Goal: Task Accomplishment & Management: Manage account settings

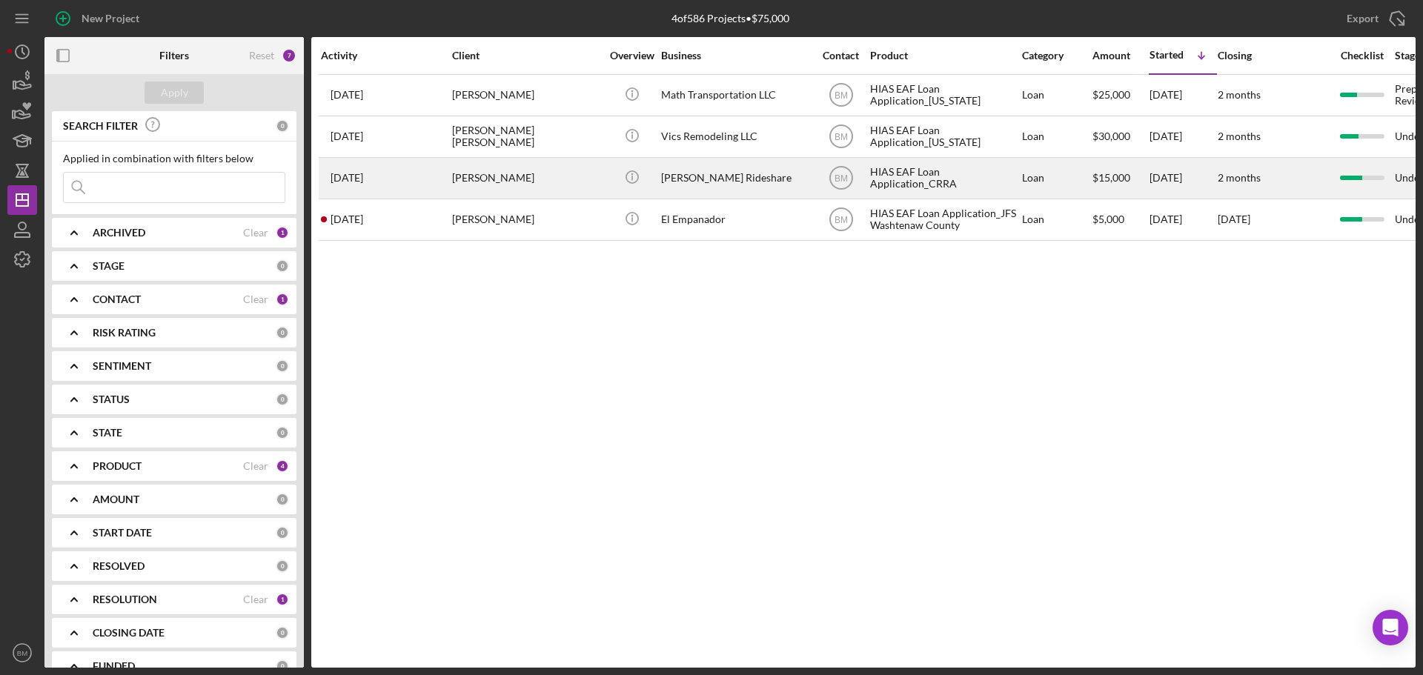
click at [552, 192] on div "[PERSON_NAME]" at bounding box center [526, 178] width 148 height 39
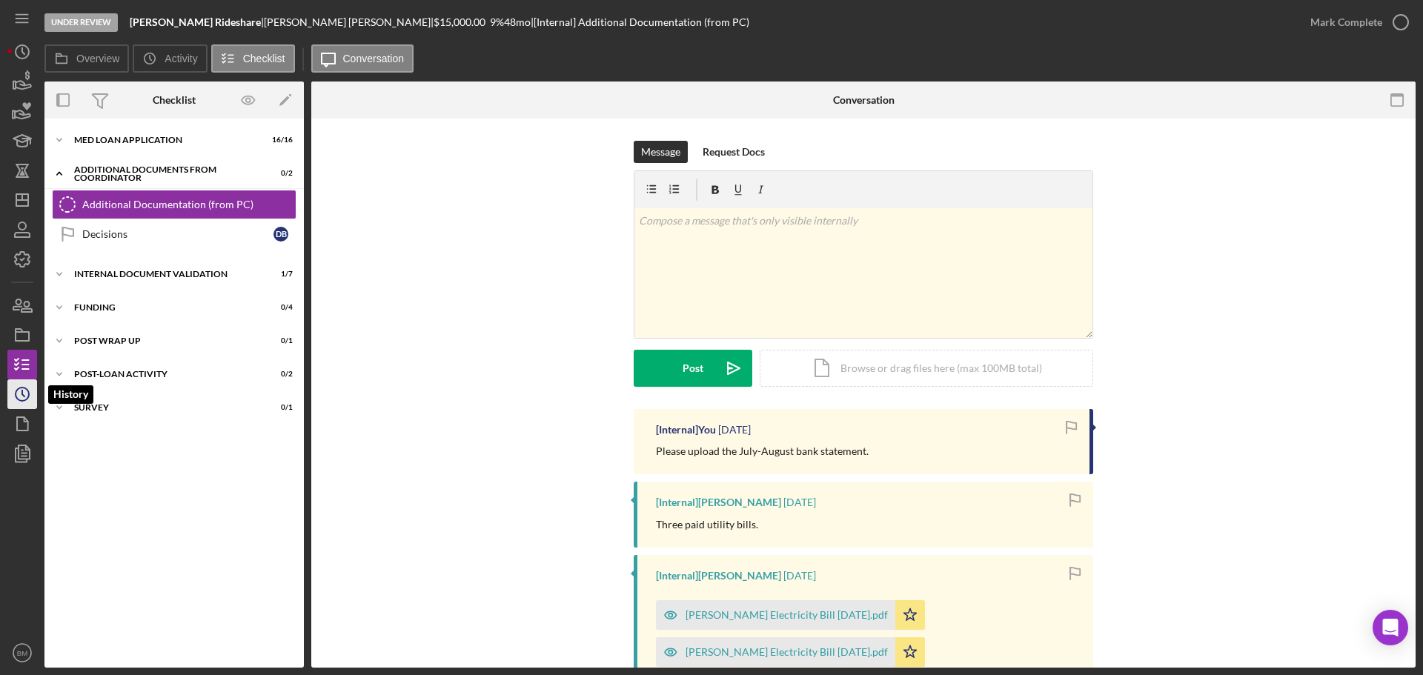
click at [26, 391] on icon "Icon/History" at bounding box center [22, 394] width 37 height 37
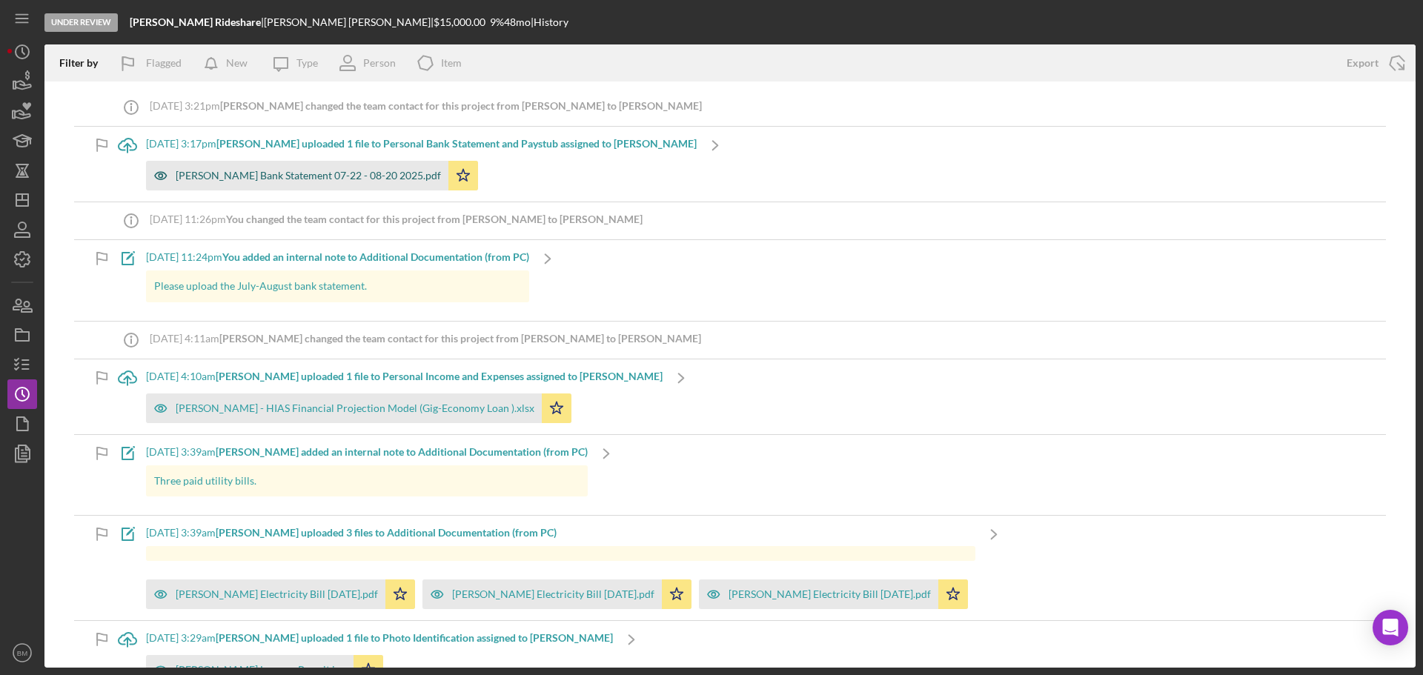
click at [331, 180] on div "[PERSON_NAME] Bank Statement 07-22 - 08-20 2025.pdf" at bounding box center [308, 176] width 265 height 12
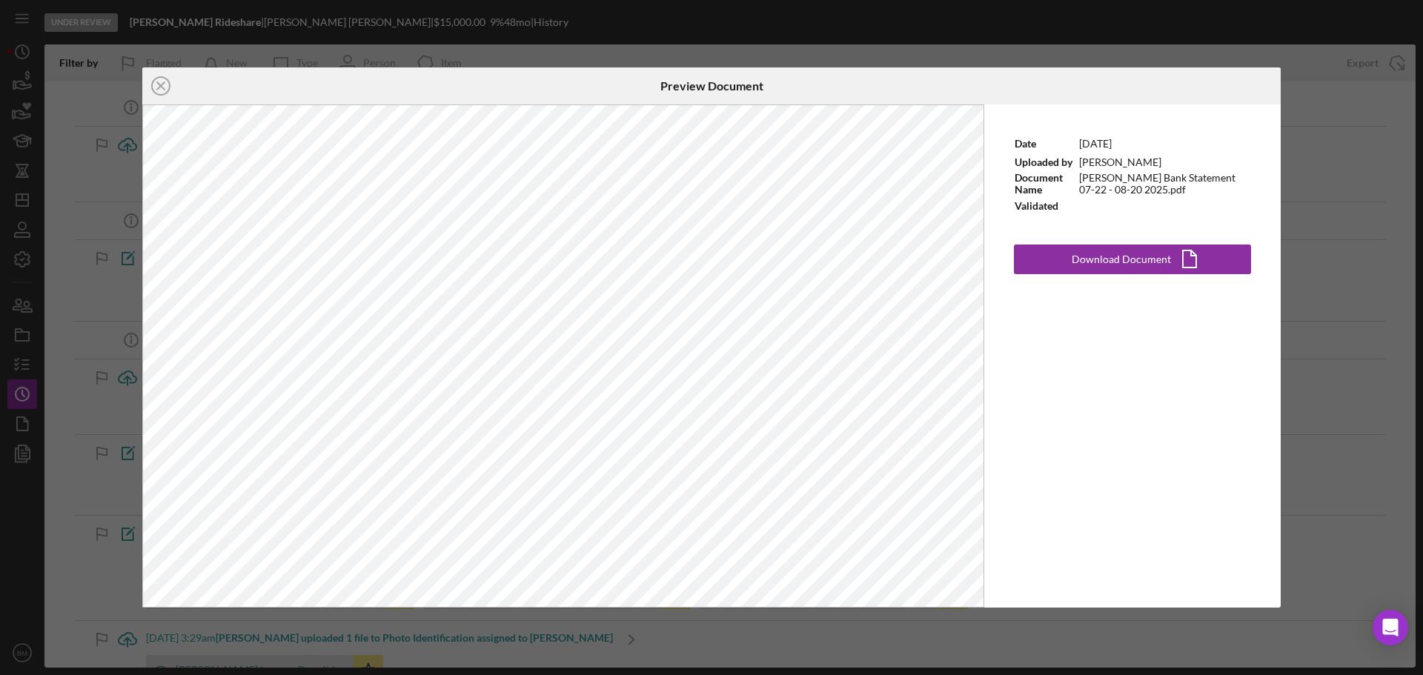
click at [881, 37] on div "Icon/Close Preview Document Date 8/27/2025 Uploaded by Nathaniel Novak Document…" at bounding box center [711, 337] width 1423 height 675
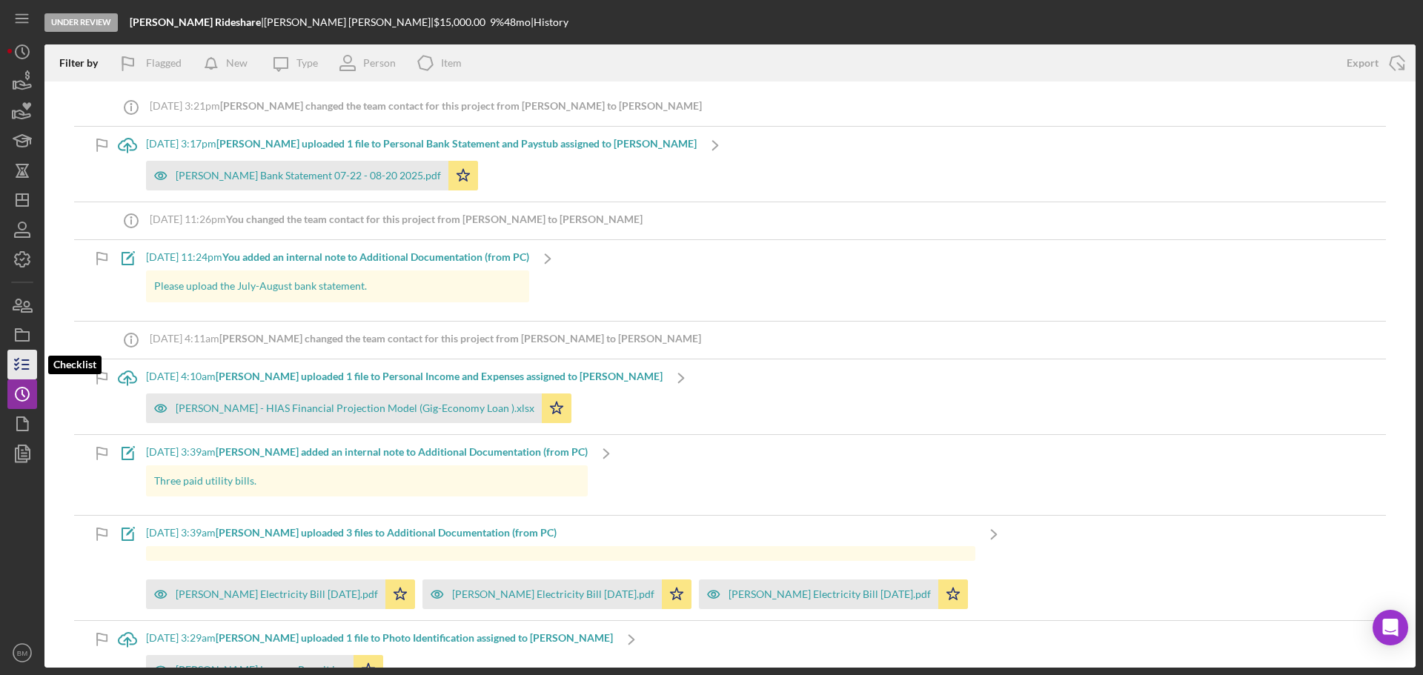
click at [19, 376] on icon "button" at bounding box center [22, 364] width 37 height 37
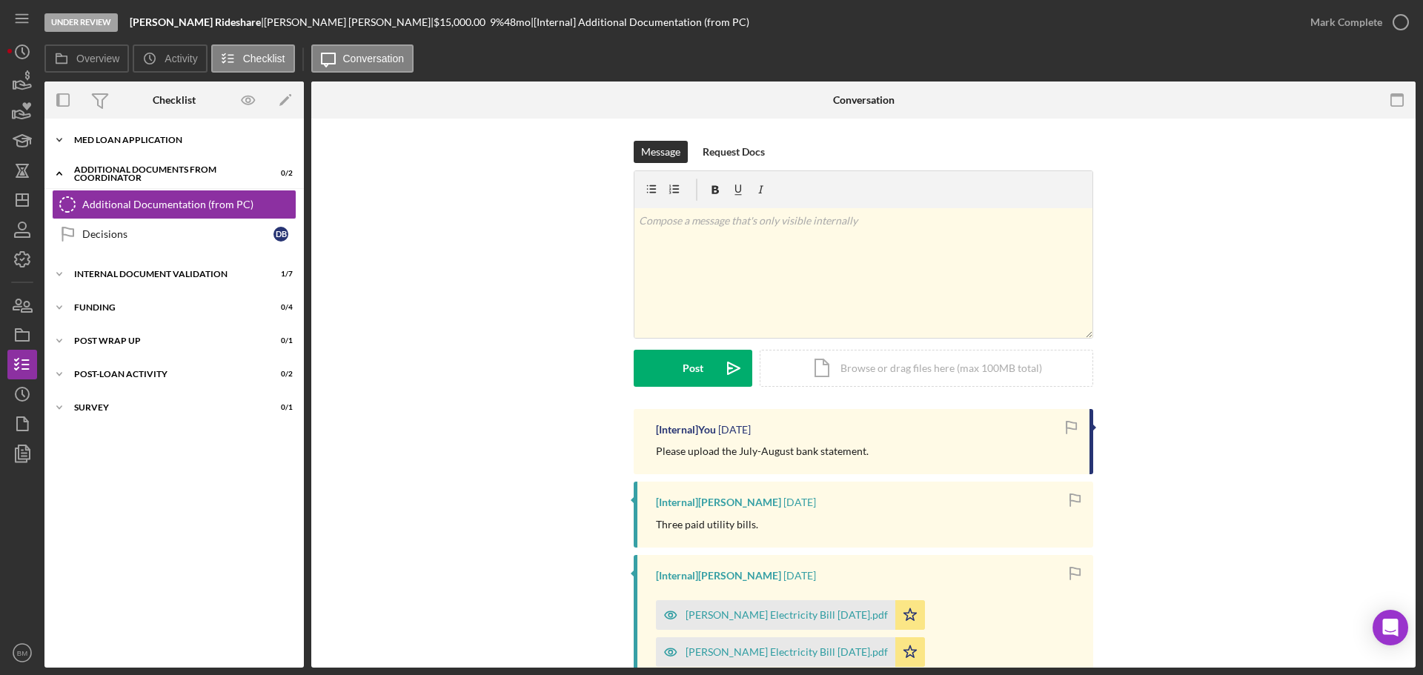
click at [126, 145] on div "Icon/Expander MED Loan Application 16 / 16" at bounding box center [173, 140] width 259 height 30
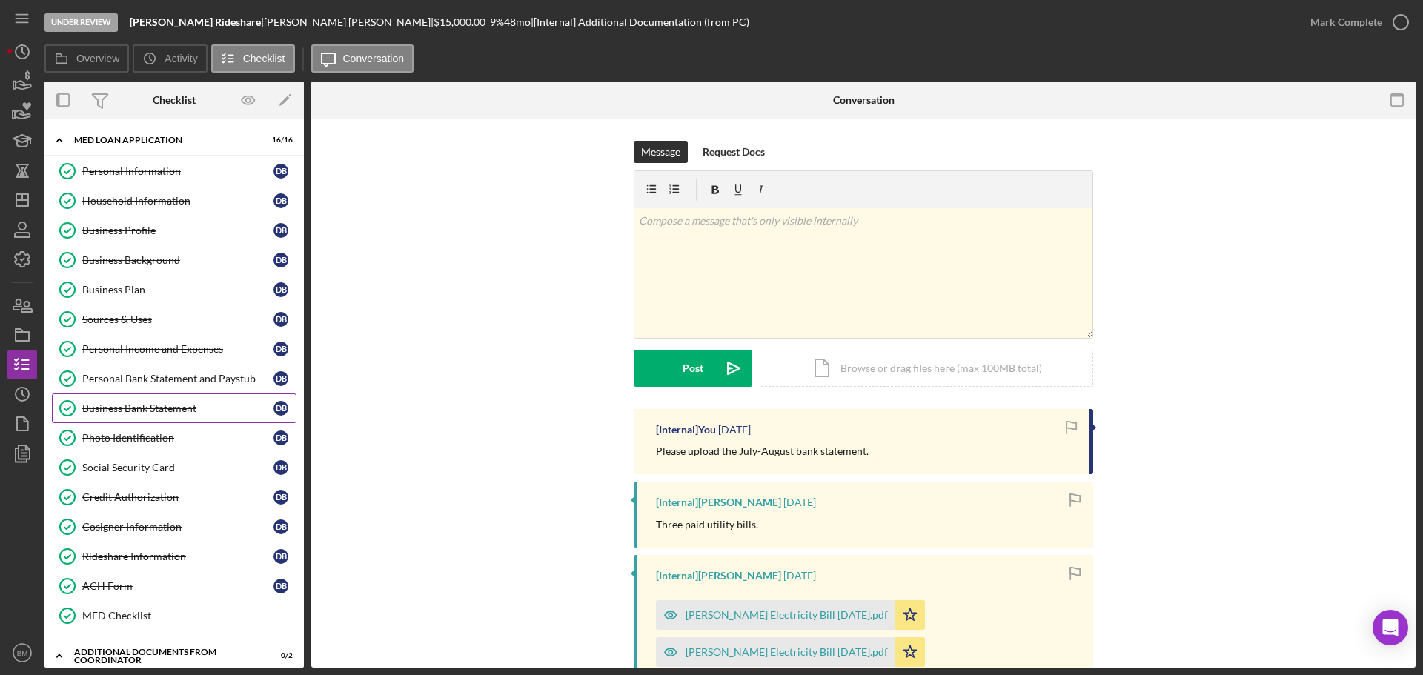
click at [173, 408] on div "Business Bank Statement" at bounding box center [177, 409] width 191 height 12
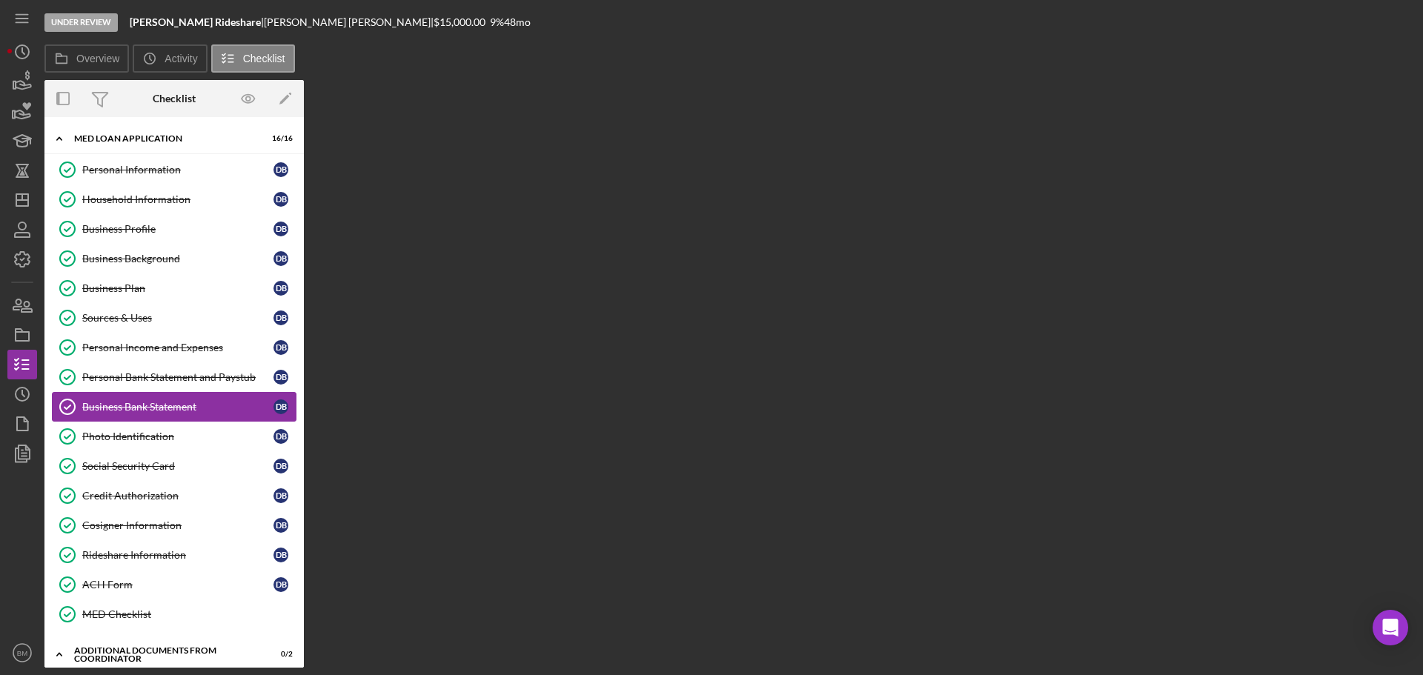
click at [185, 404] on div "Business Bank Statement" at bounding box center [177, 407] width 191 height 12
click at [188, 380] on div "Personal Bank Statement and Paystub" at bounding box center [177, 377] width 191 height 12
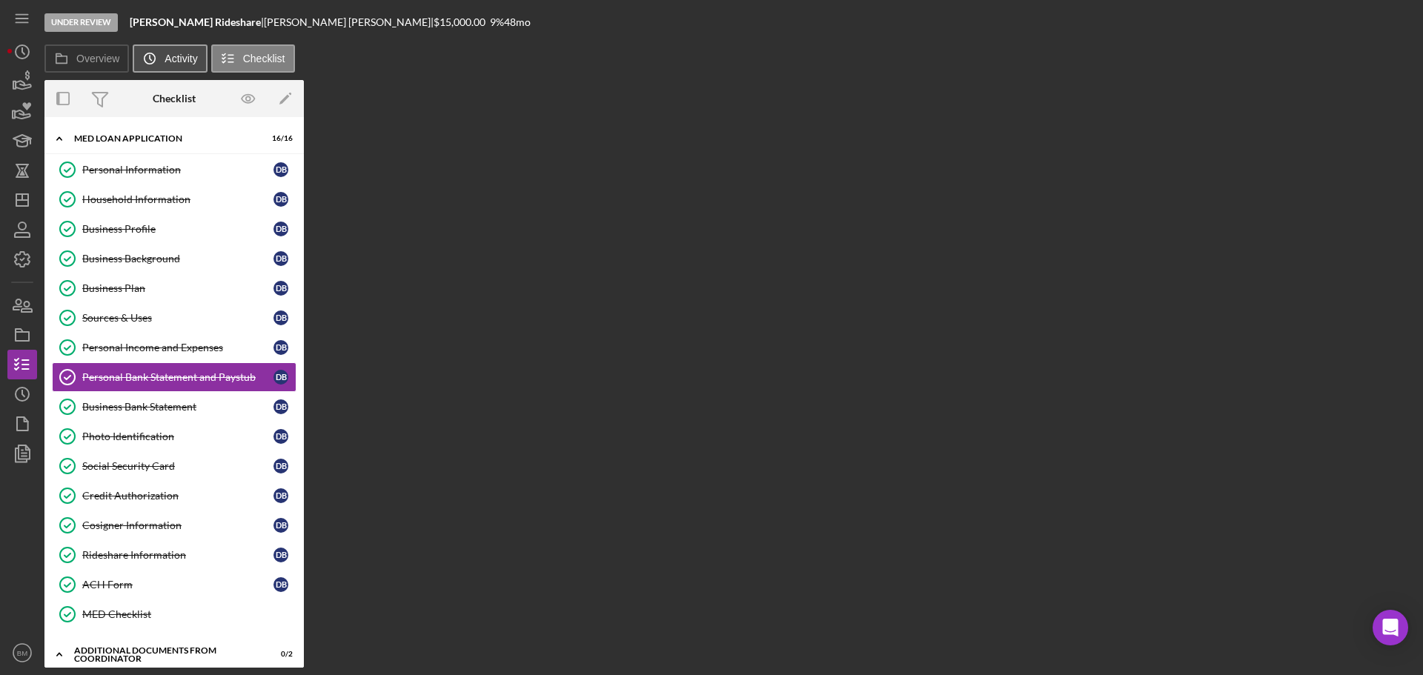
click at [159, 60] on icon "Icon/History" at bounding box center [150, 59] width 30 height 30
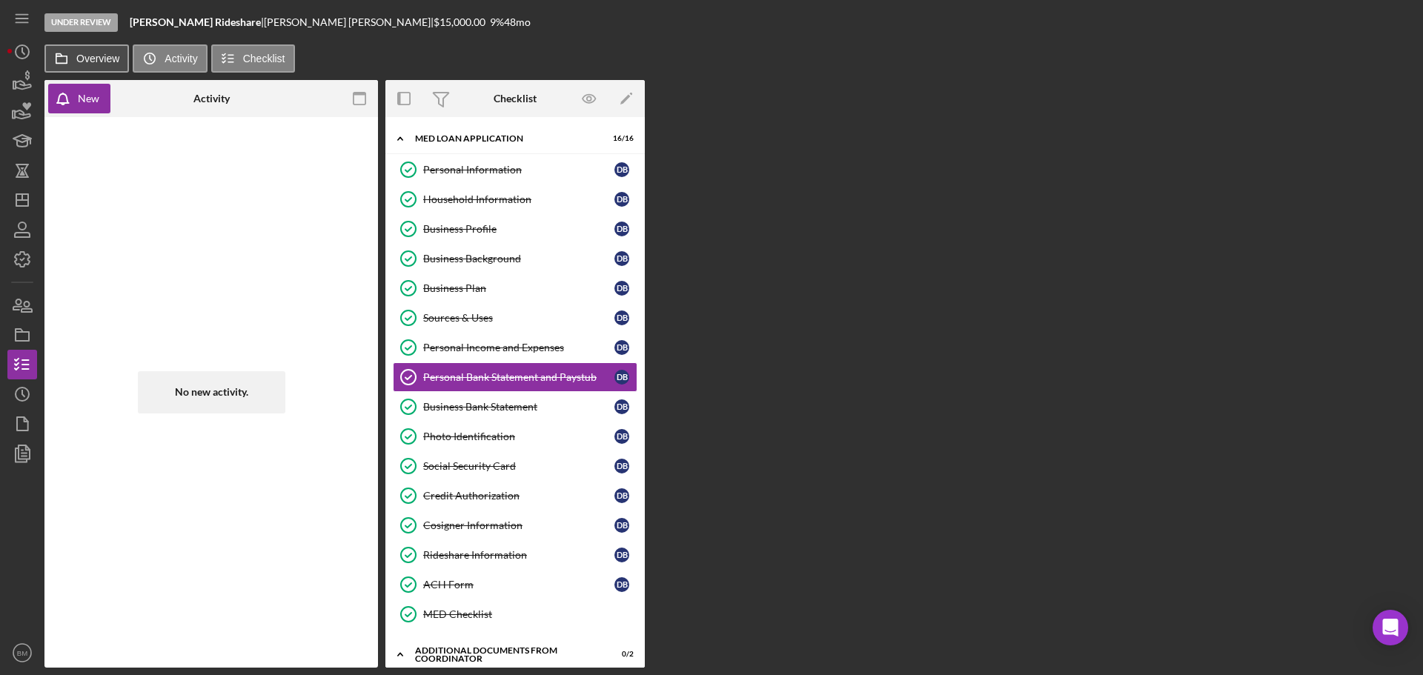
click at [90, 67] on button "Overview" at bounding box center [86, 58] width 85 height 28
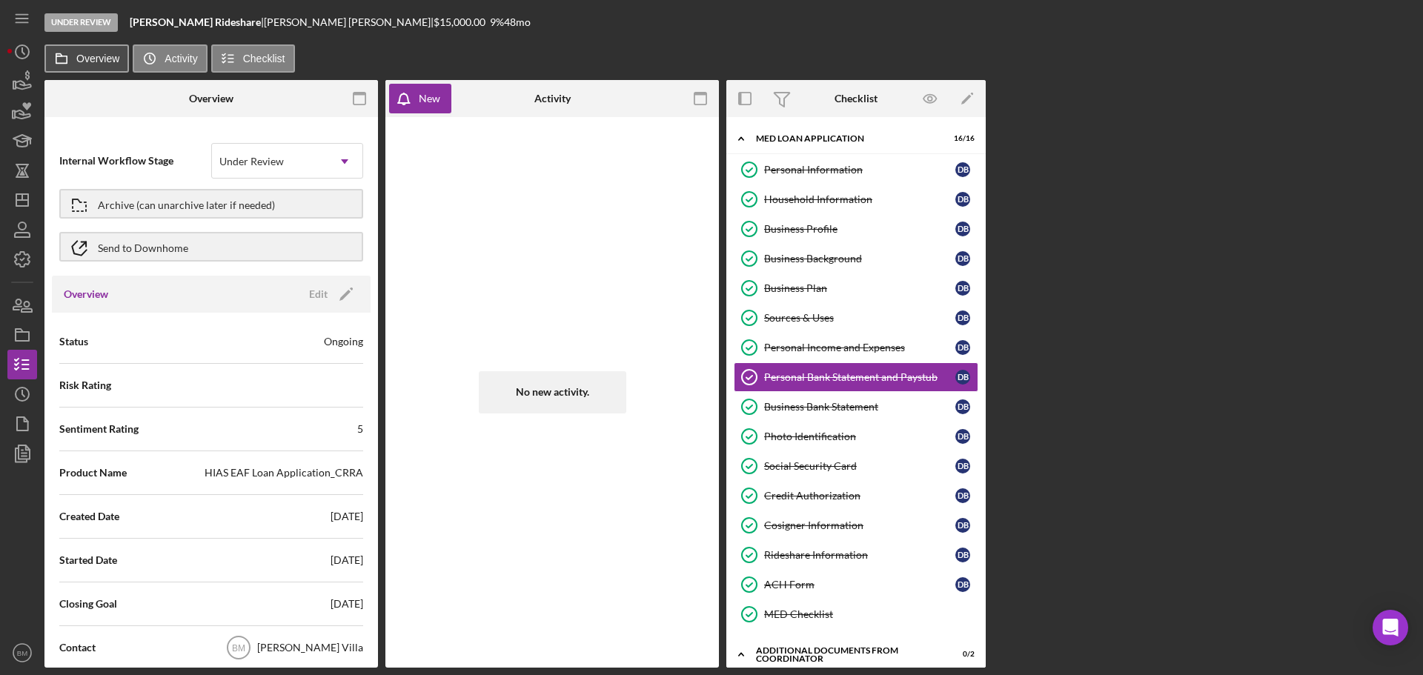
click at [101, 59] on label "Overview" at bounding box center [97, 59] width 43 height 12
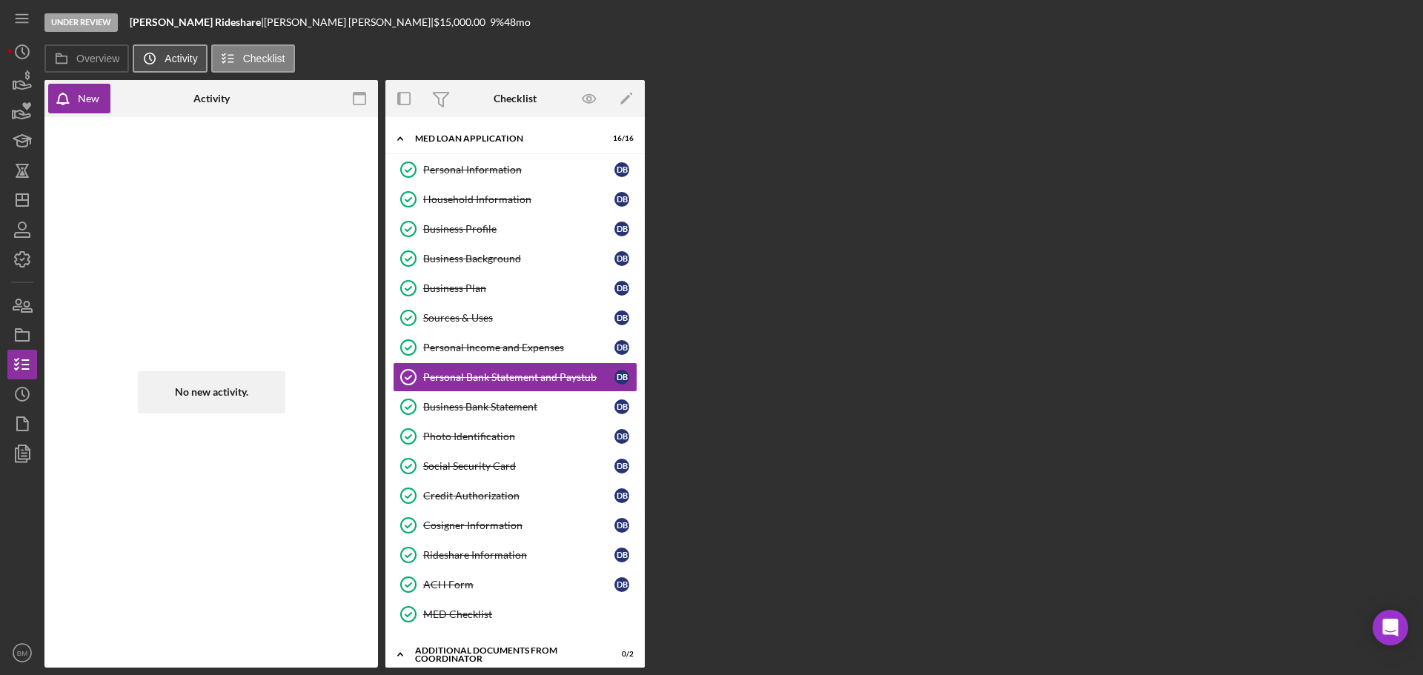
click at [145, 53] on icon "Icon/History" at bounding box center [150, 59] width 30 height 30
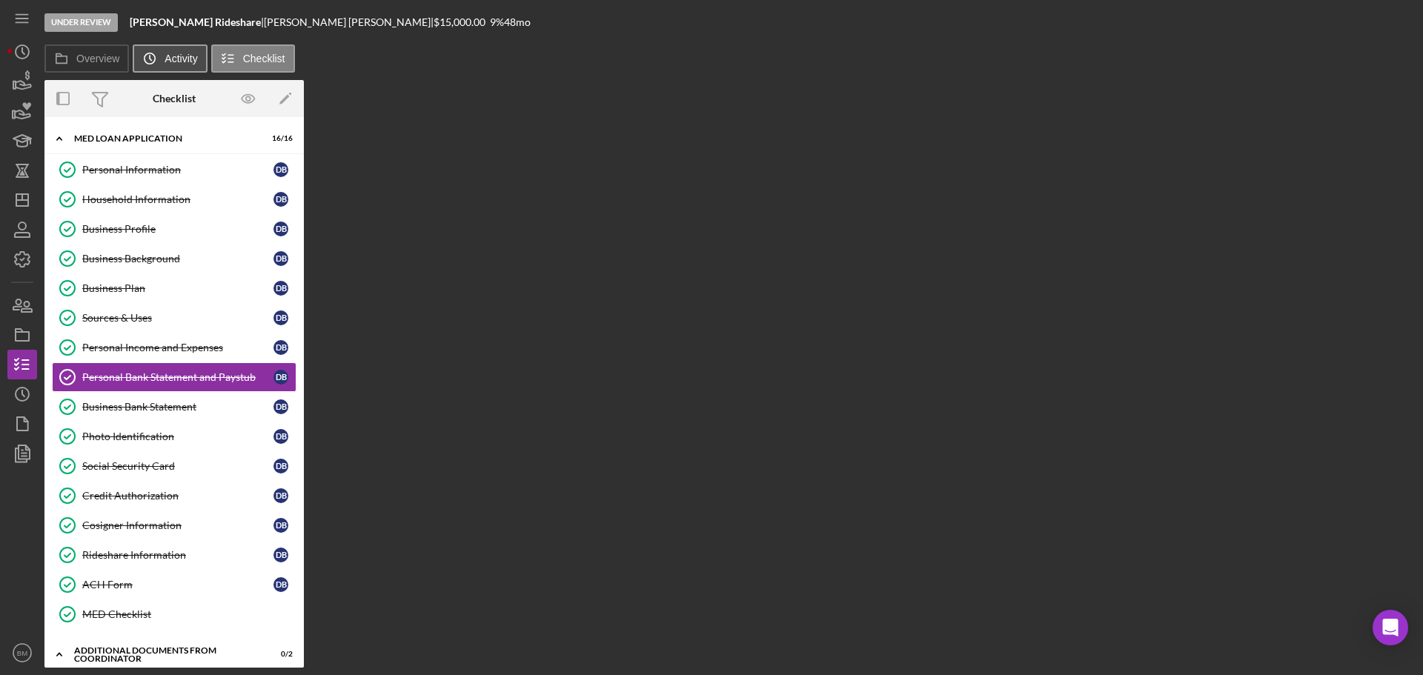
click at [175, 67] on button "Icon/History Activity" at bounding box center [170, 58] width 74 height 28
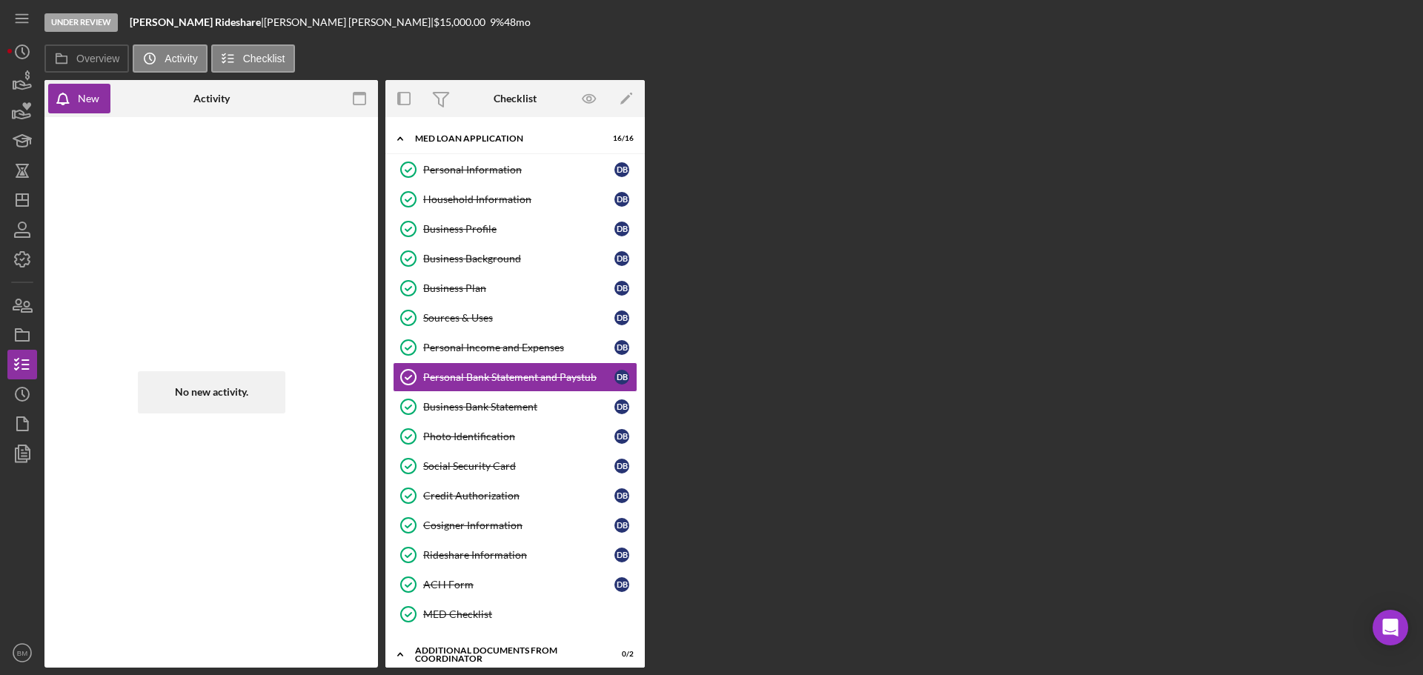
click at [245, 184] on div "No new activity." at bounding box center [211, 393] width 319 height 536
click at [96, 59] on label "Overview" at bounding box center [97, 59] width 43 height 12
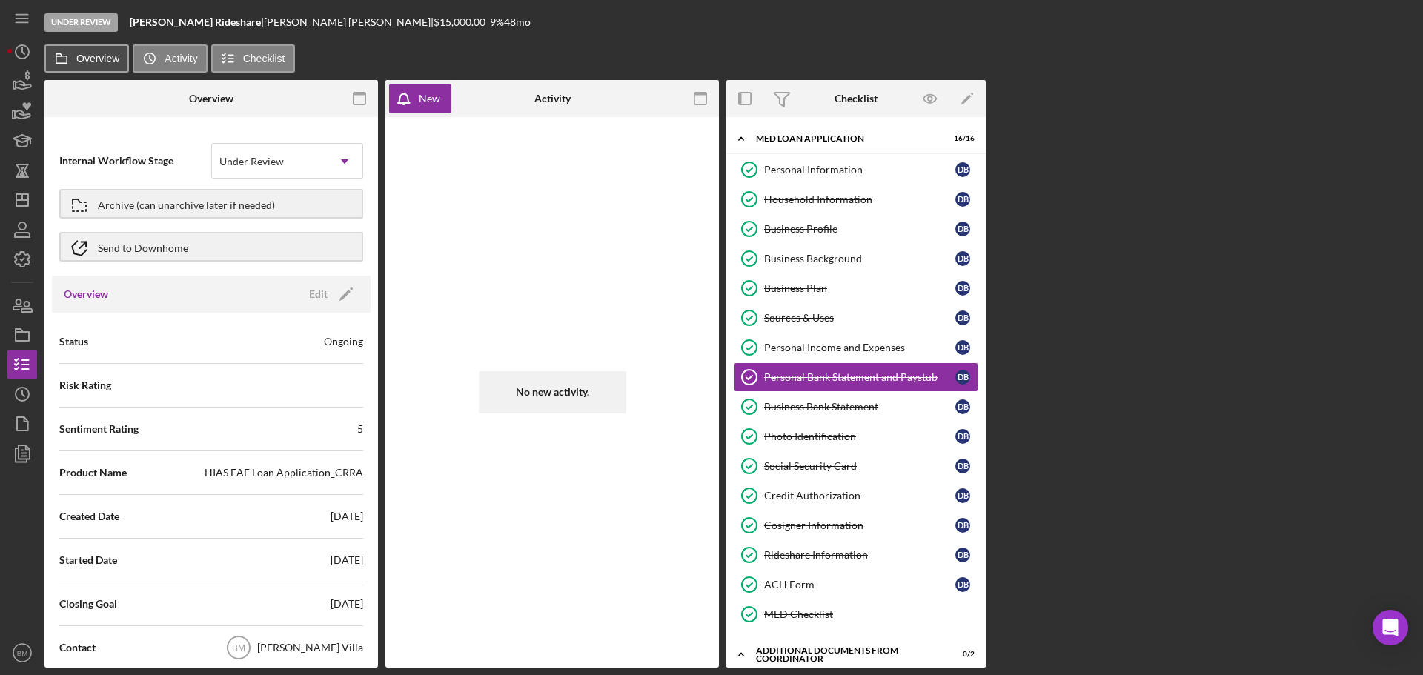
click at [93, 50] on button "Overview" at bounding box center [86, 58] width 85 height 28
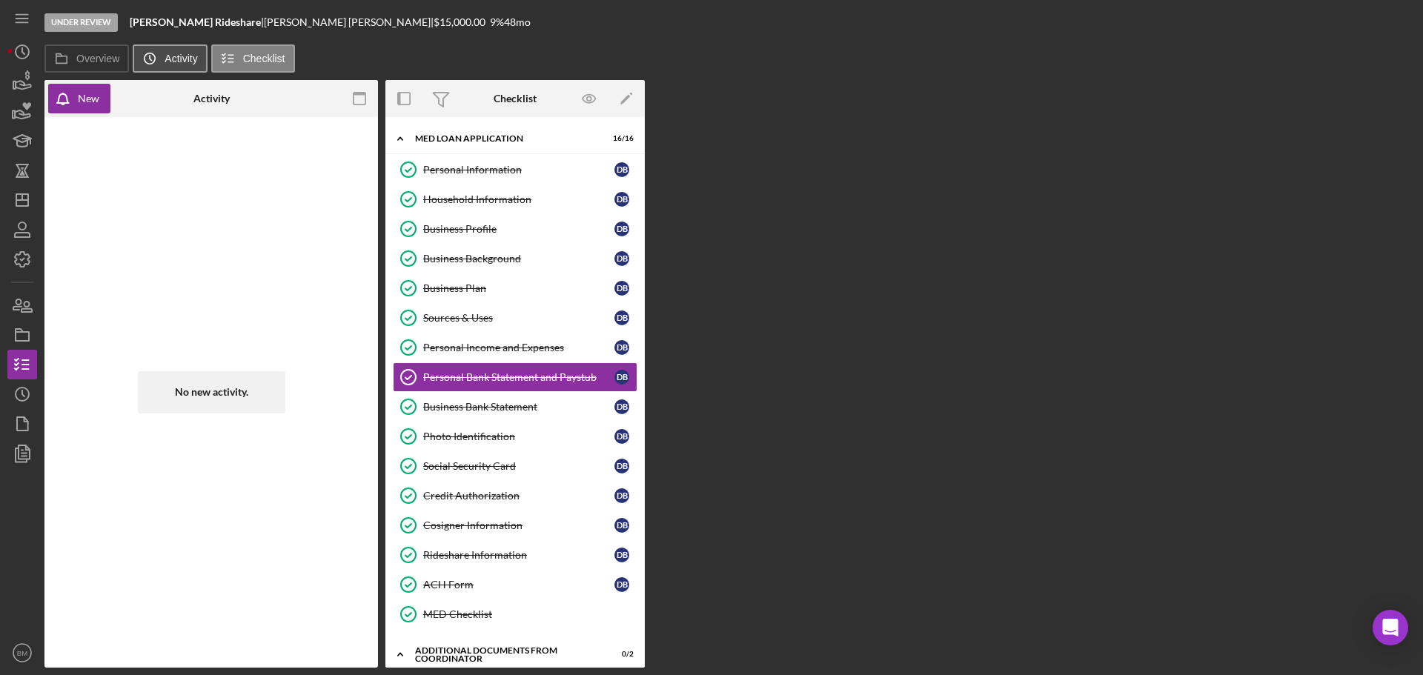
click at [138, 49] on icon "Icon/History" at bounding box center [150, 59] width 30 height 30
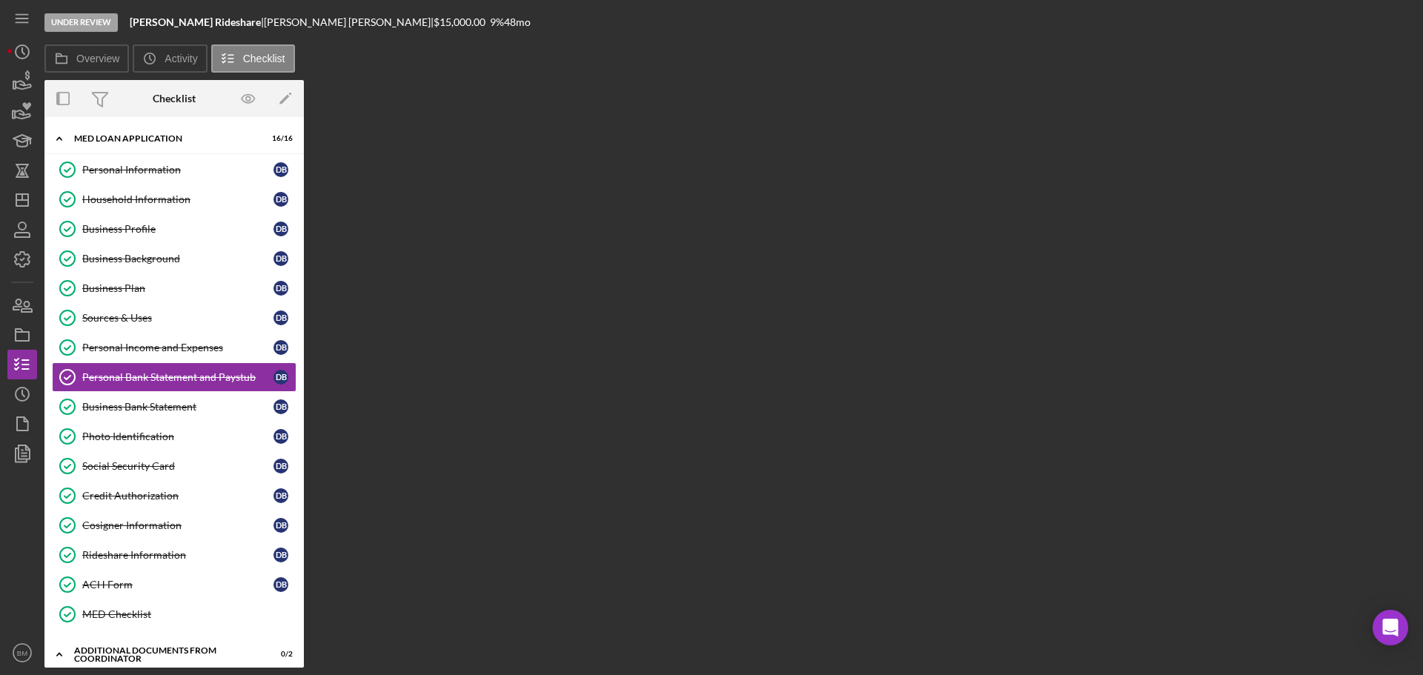
drag, startPoint x: 558, startPoint y: 122, endPoint x: 534, endPoint y: 130, distance: 24.9
click at [559, 123] on div "Overview Internal Workflow Stage Under Review Icon/Dropdown Arrow Archive (can …" at bounding box center [729, 374] width 1371 height 588
click at [175, 329] on link "Sources & Uses Sources & Uses D B" at bounding box center [174, 318] width 245 height 30
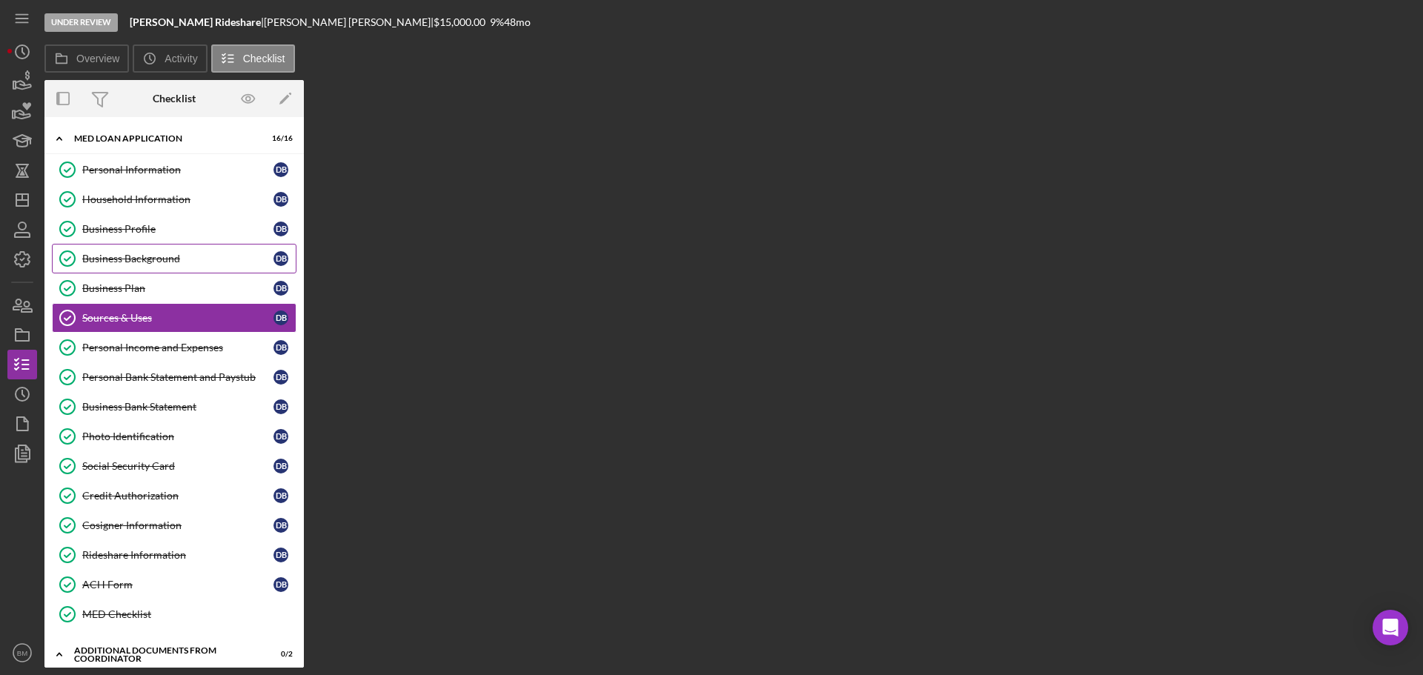
click at [227, 254] on div "Business Background" at bounding box center [177, 259] width 191 height 12
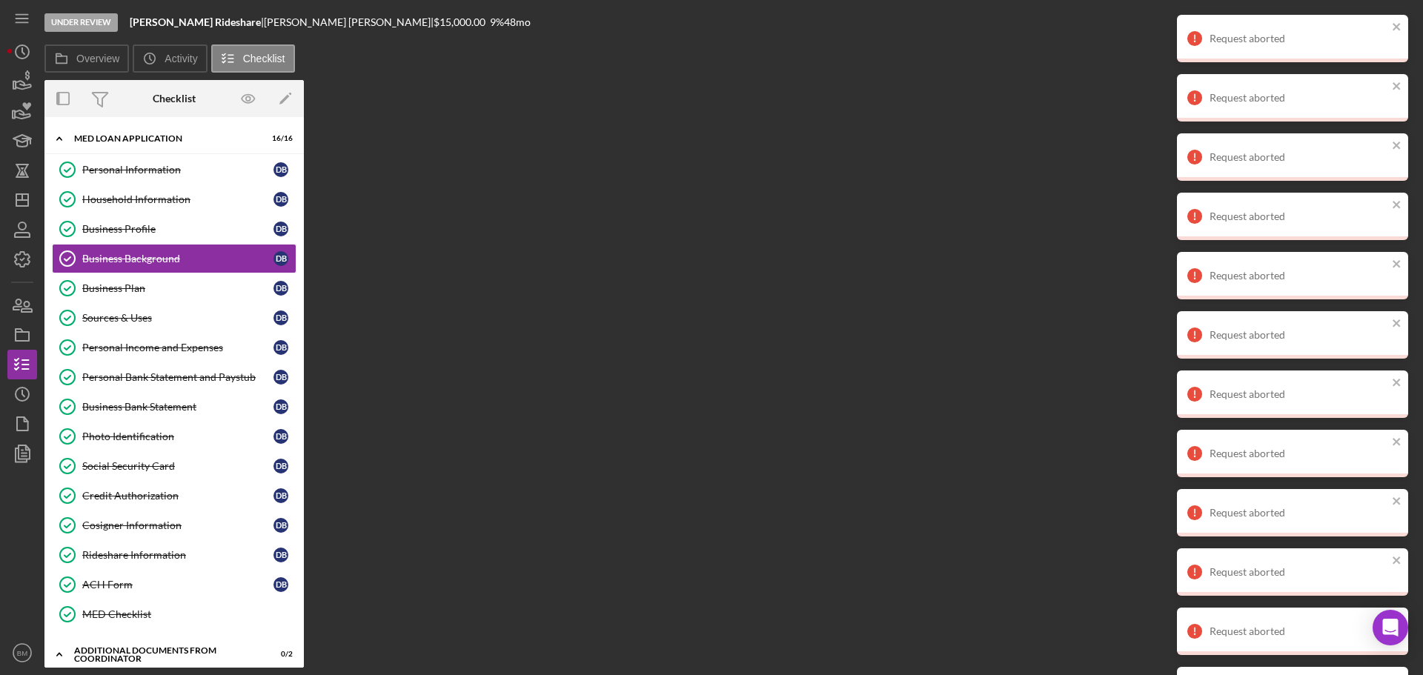
drag, startPoint x: 907, startPoint y: 494, endPoint x: 871, endPoint y: 498, distance: 36.5
click at [907, 494] on div "Overview Internal Workflow Stage Under Review Icon/Dropdown Arrow Archive (can …" at bounding box center [729, 374] width 1371 height 588
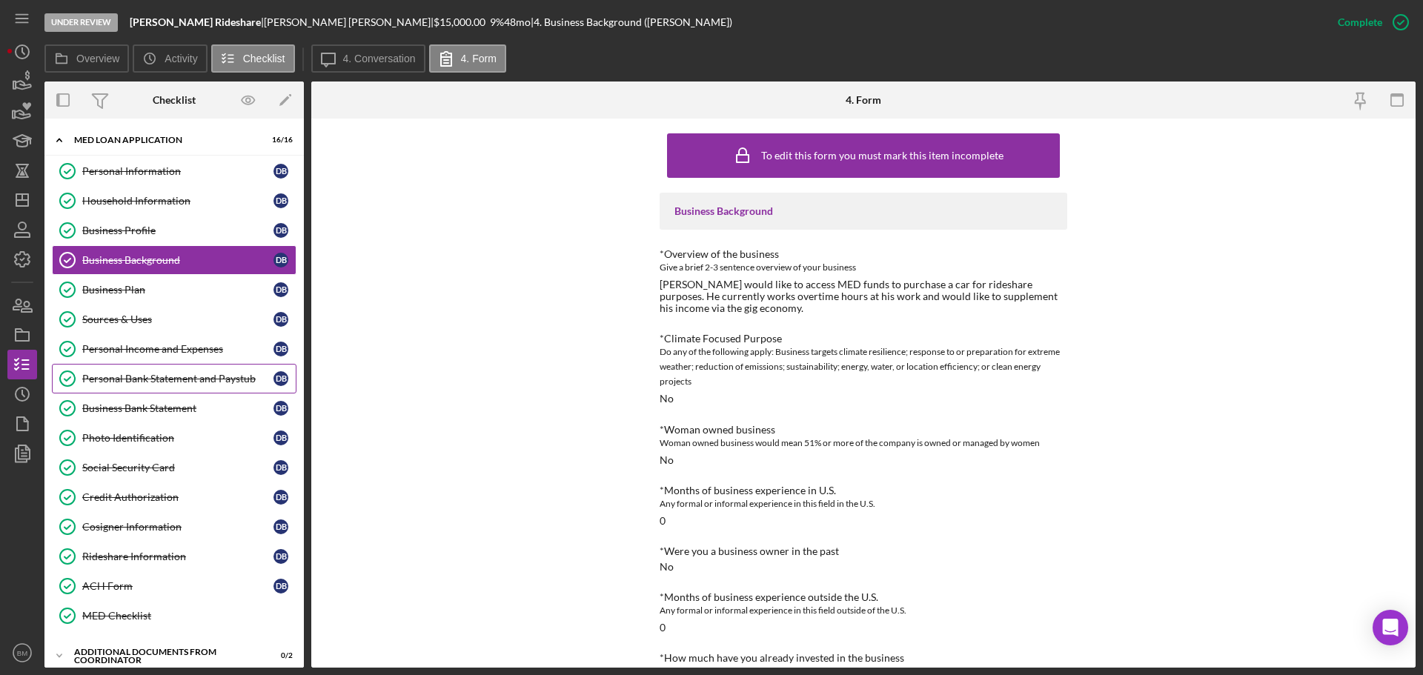
click at [168, 371] on link "Personal Bank Statement and Paystub Personal Bank Statement and Paystub D B" at bounding box center [174, 379] width 245 height 30
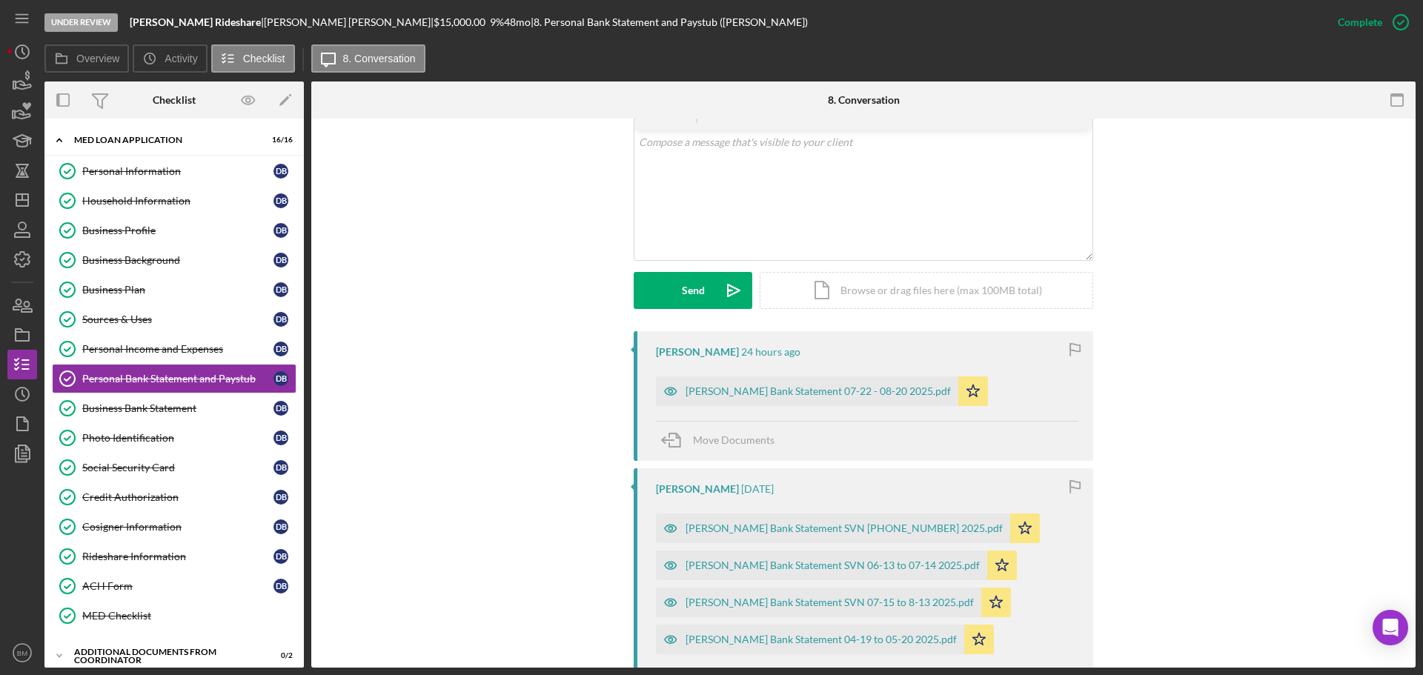
scroll to position [297, 0]
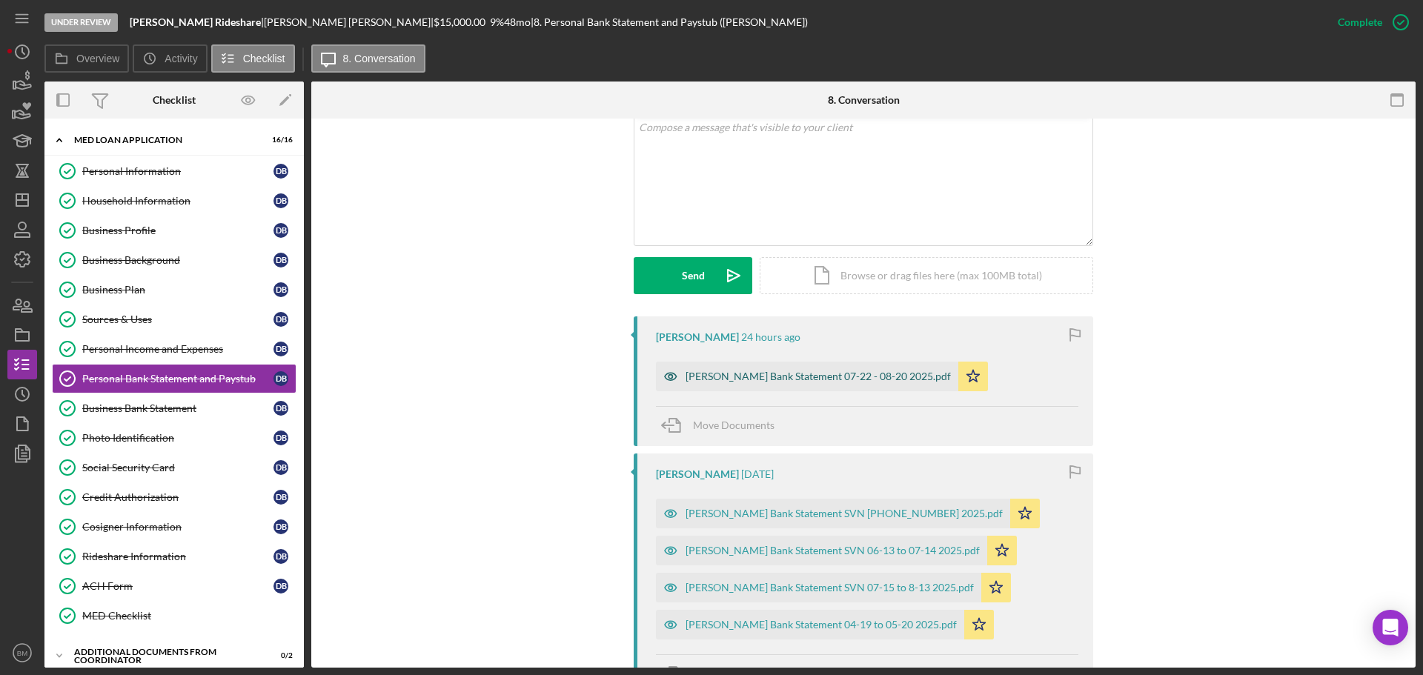
click at [795, 374] on div "[PERSON_NAME] Bank Statement 07-22 - 08-20 2025.pdf" at bounding box center [818, 377] width 265 height 12
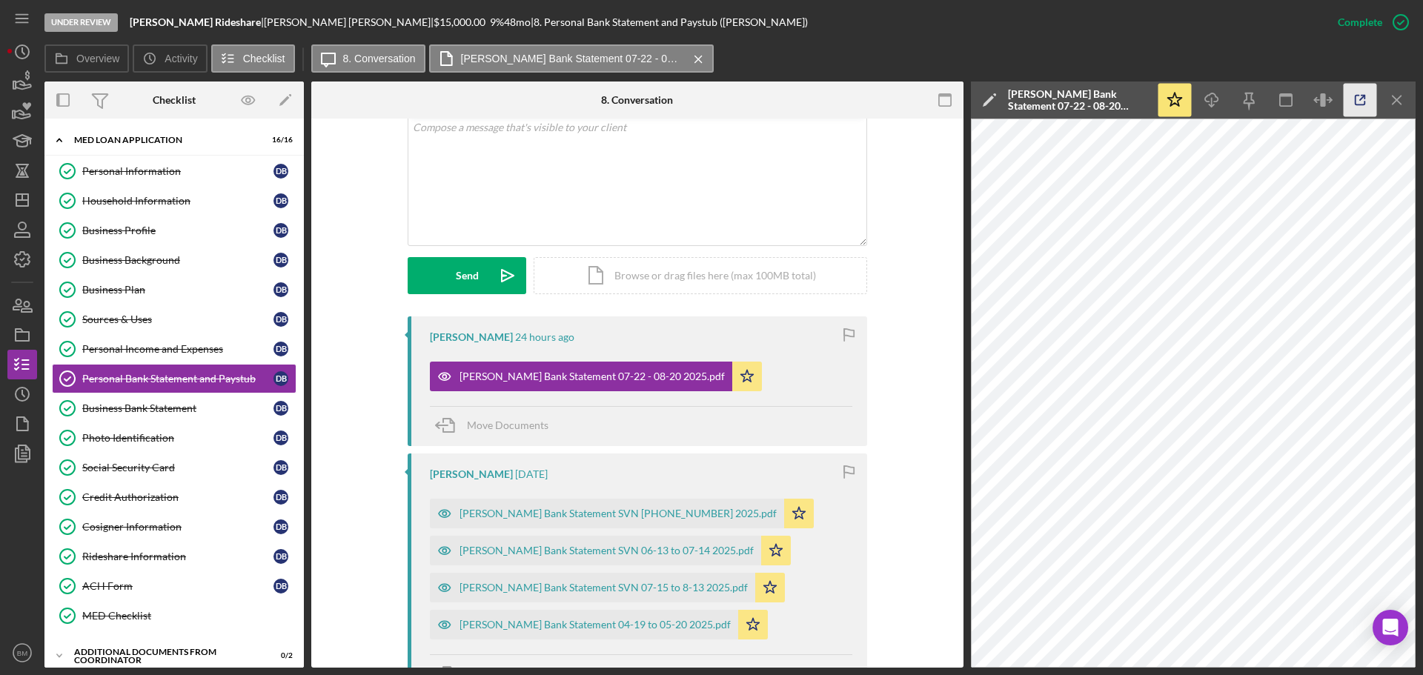
click at [1350, 101] on icon "button" at bounding box center [1360, 100] width 33 height 33
click at [691, 597] on div "[PERSON_NAME] Bank Statement SVN 07-15 to 8-13 2025.pdf" at bounding box center [592, 588] width 325 height 30
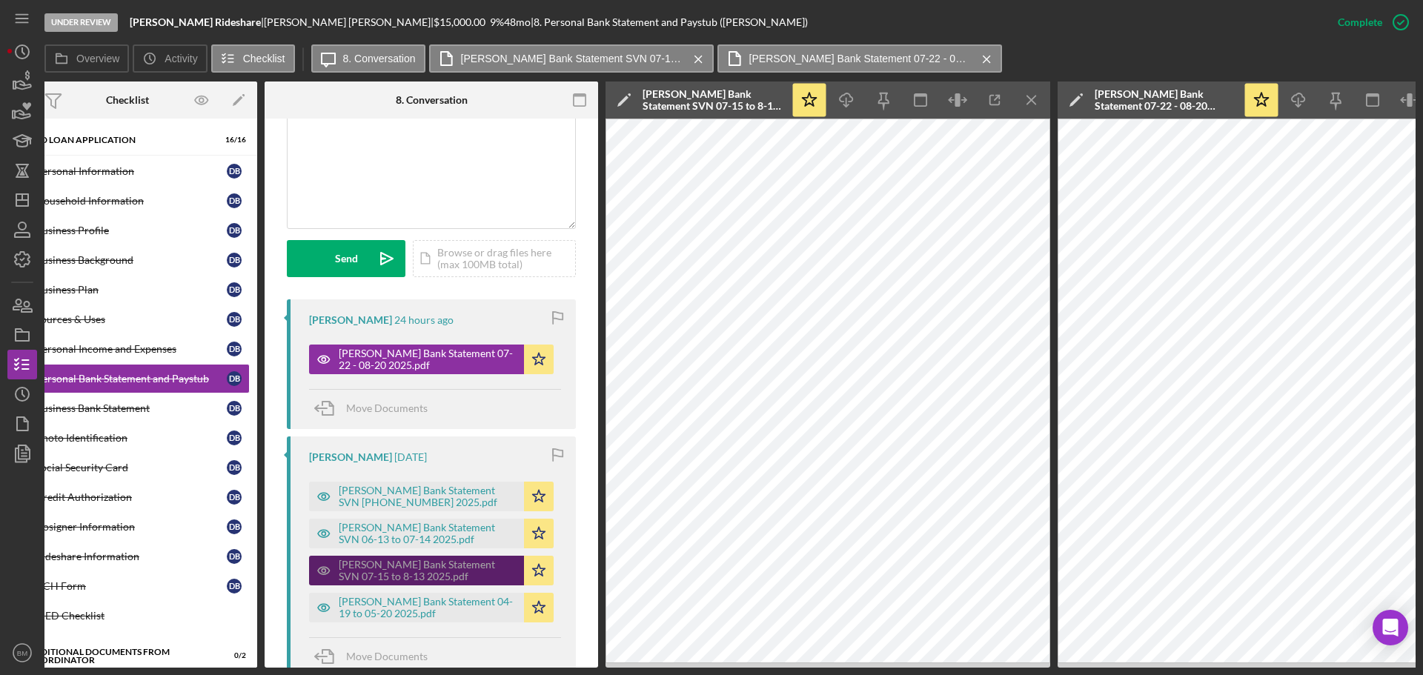
scroll to position [0, 46]
click at [1027, 99] on icon "Icon/Menu Close" at bounding box center [1032, 100] width 33 height 33
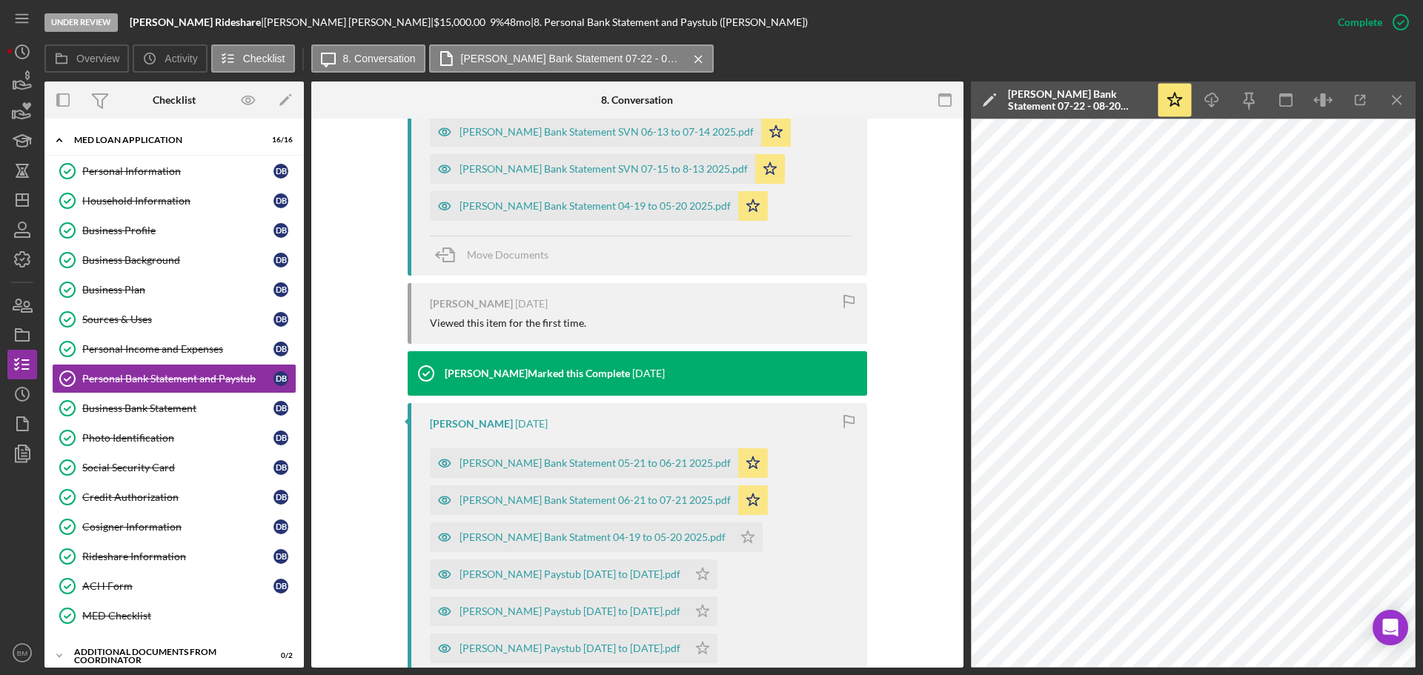
scroll to position [741, 0]
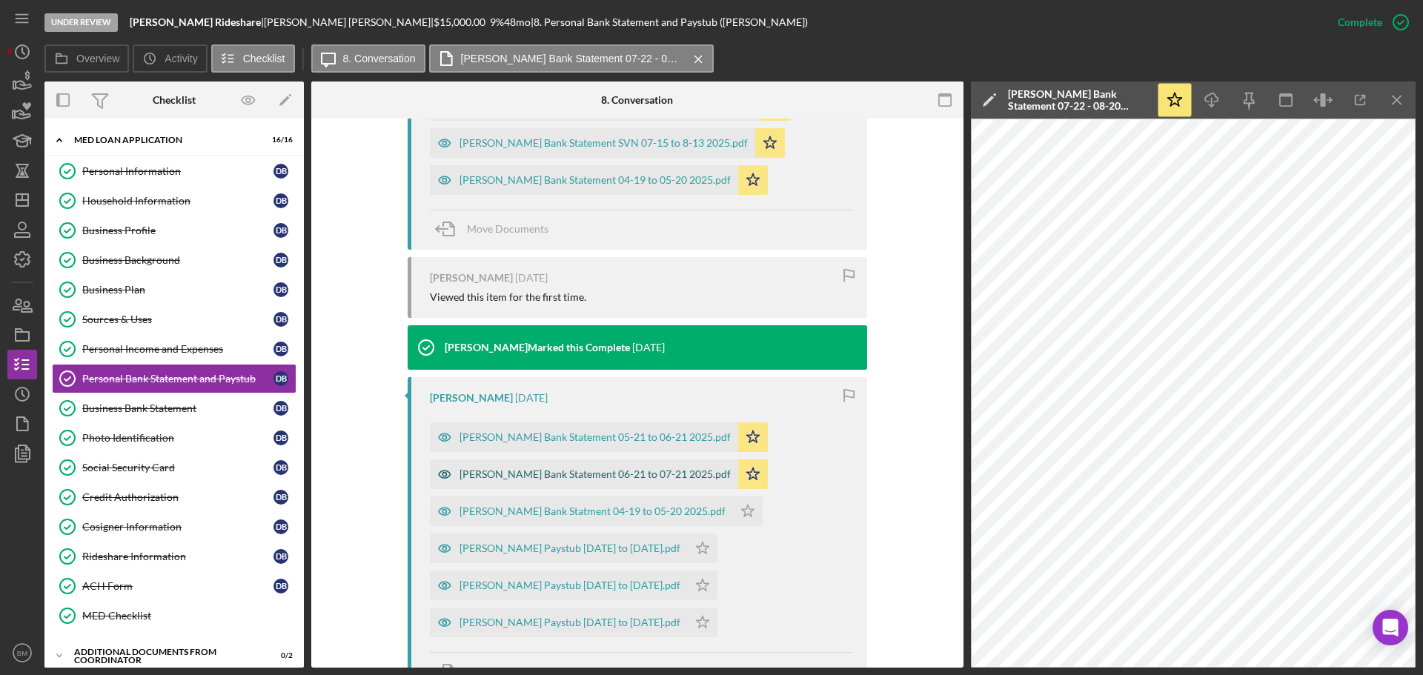
click at [651, 472] on div "[PERSON_NAME] Bank Statement 06-21 to 07-21 2025.pdf" at bounding box center [595, 475] width 271 height 12
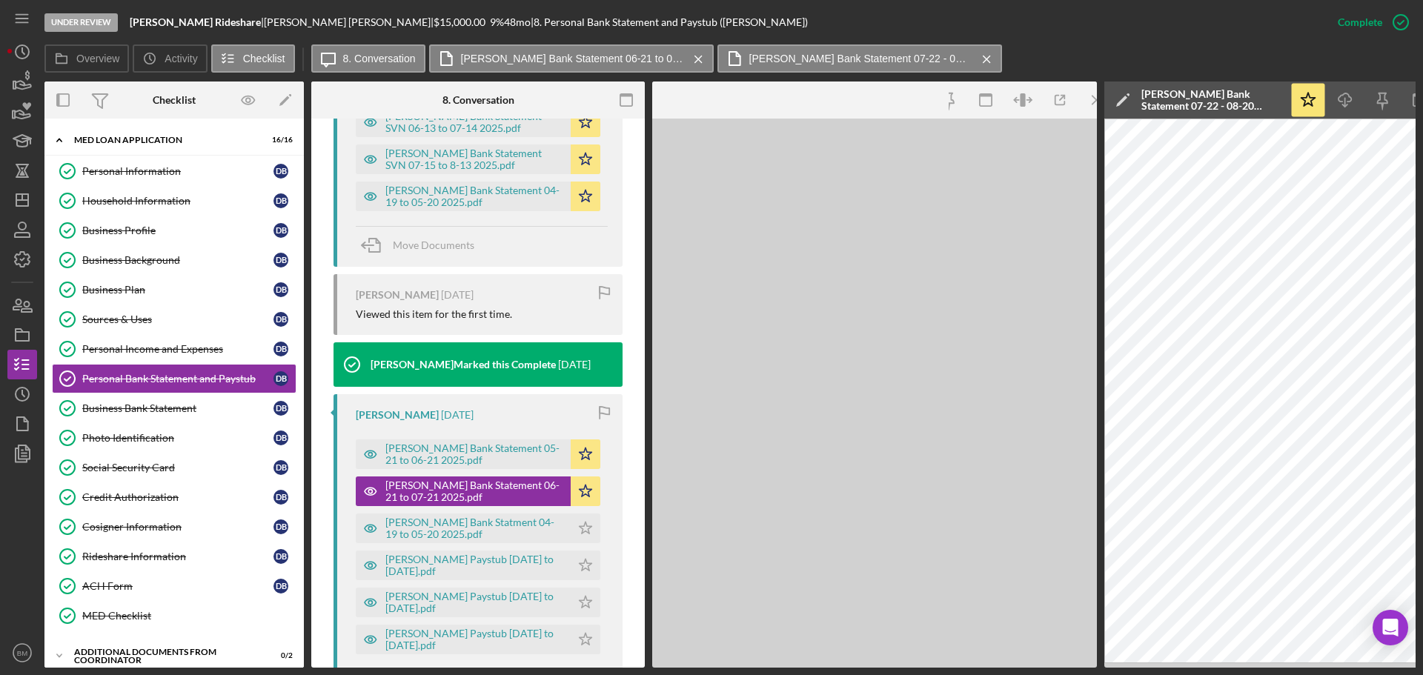
scroll to position [775, 0]
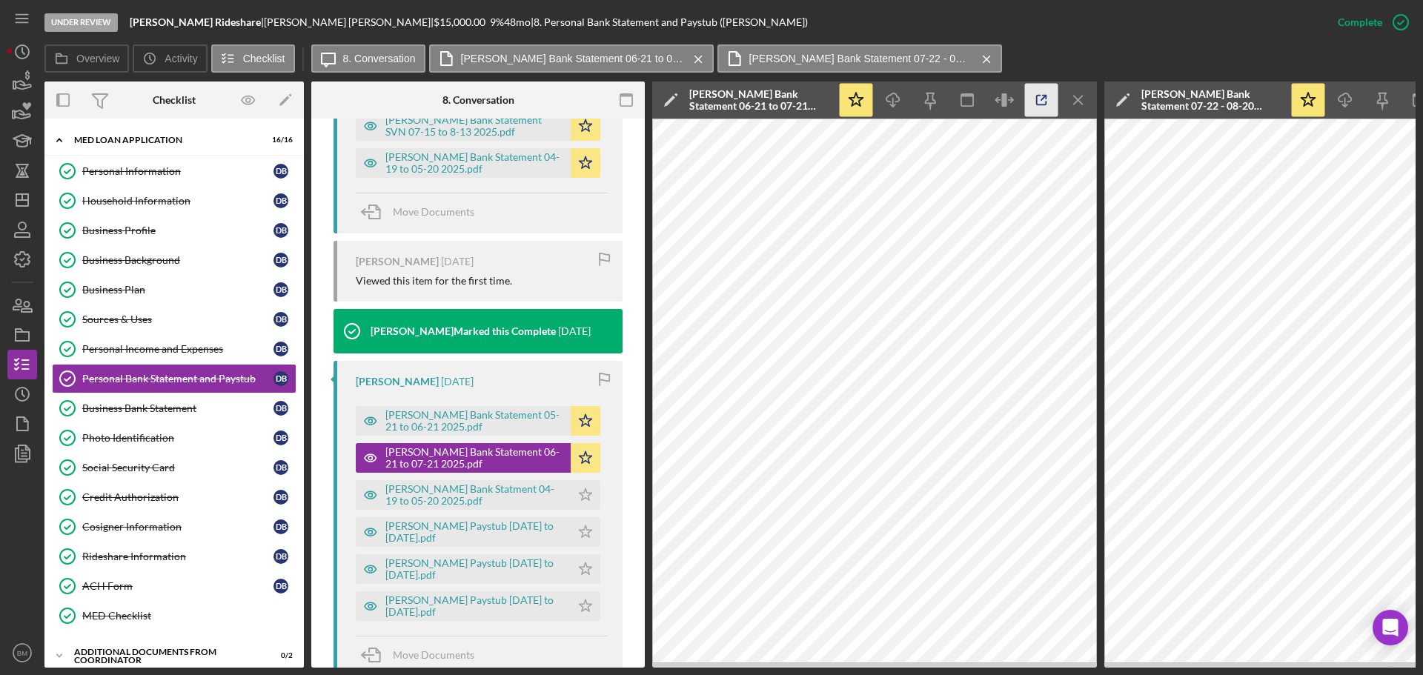
click at [1040, 99] on icon "button" at bounding box center [1041, 100] width 33 height 33
drag, startPoint x: 483, startPoint y: 430, endPoint x: 469, endPoint y: 442, distance: 17.9
click at [469, 433] on div "[PERSON_NAME] Bank Statement 05-21 to 06-21 2025.pdf" at bounding box center [474, 421] width 178 height 24
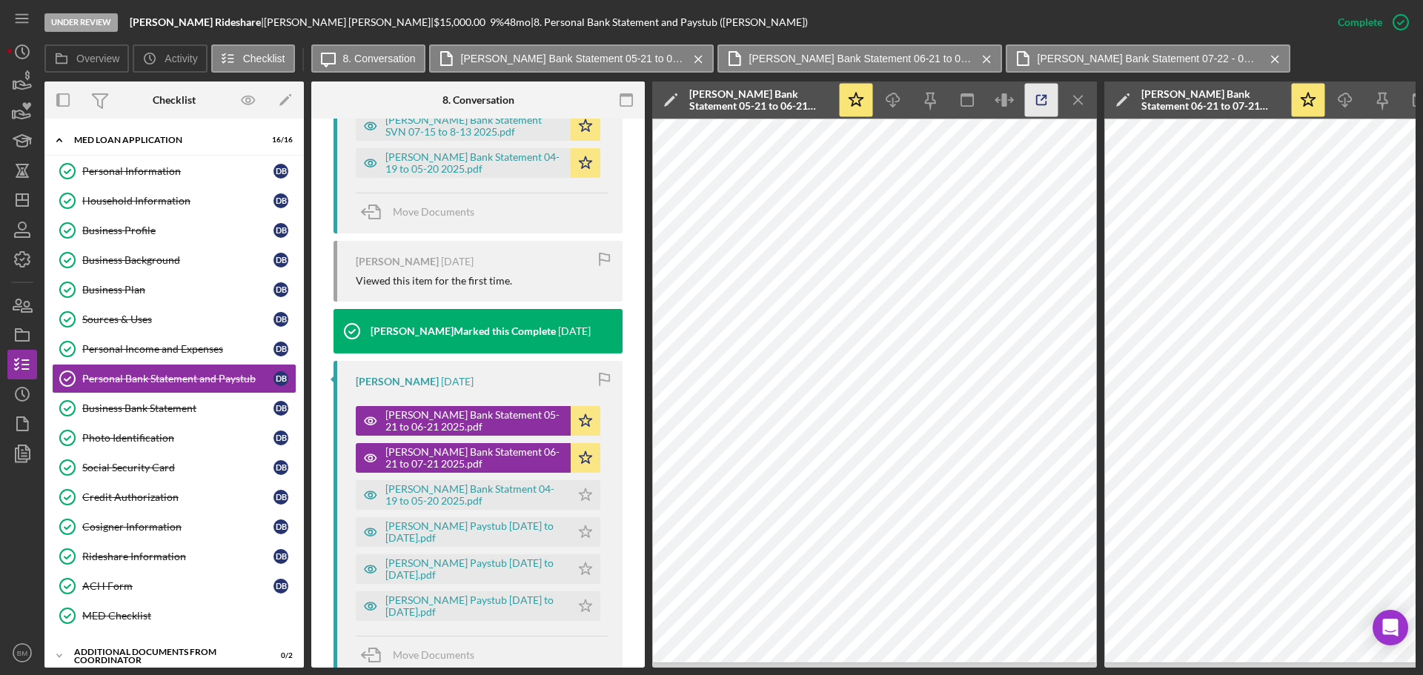
click at [1044, 93] on icon "button" at bounding box center [1041, 100] width 33 height 33
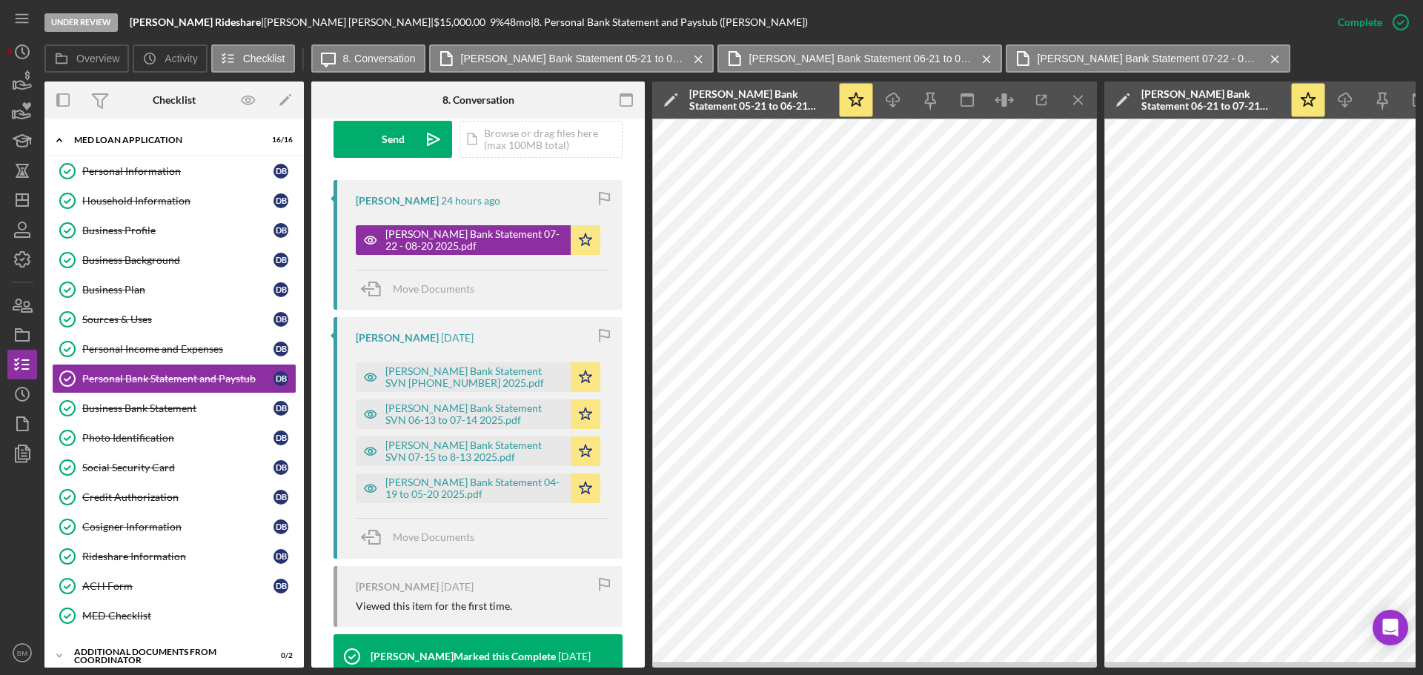
scroll to position [404, 0]
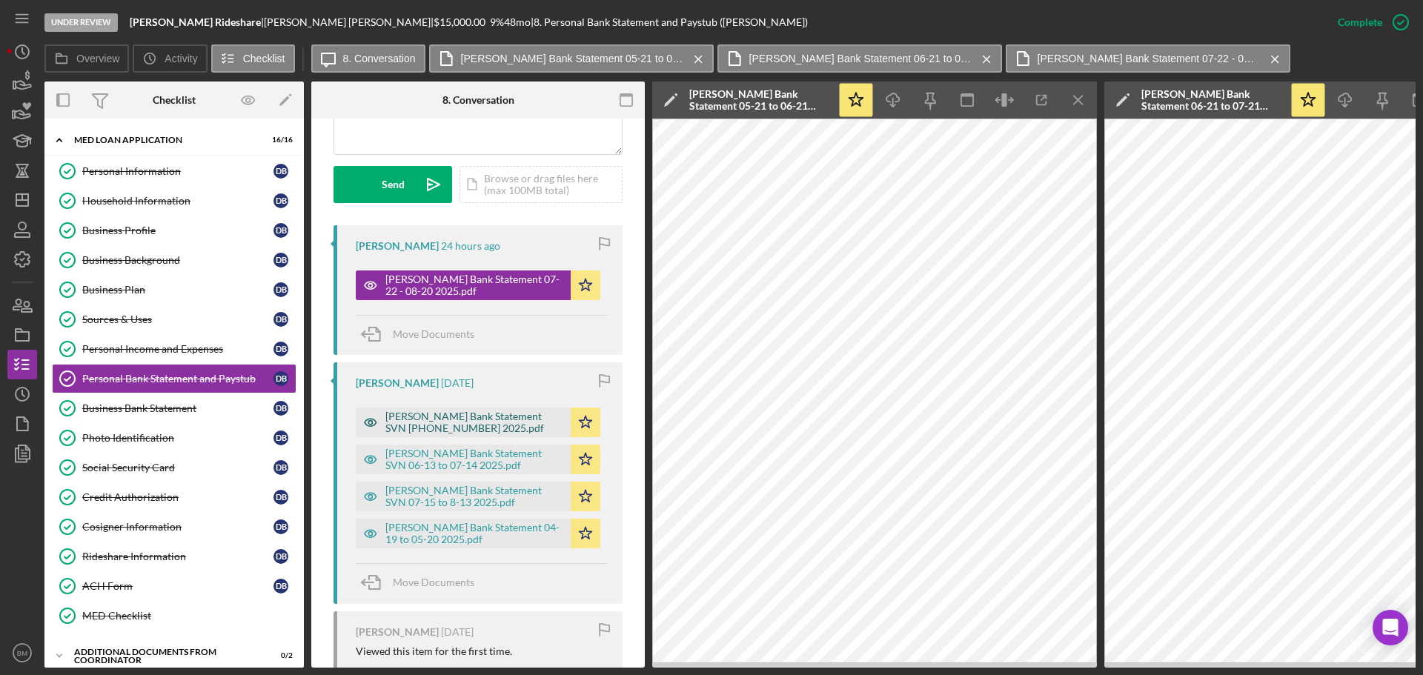
click at [512, 434] on div "[PERSON_NAME] Bank Statement SVN [PHONE_NUMBER] 2025.pdf" at bounding box center [474, 423] width 178 height 24
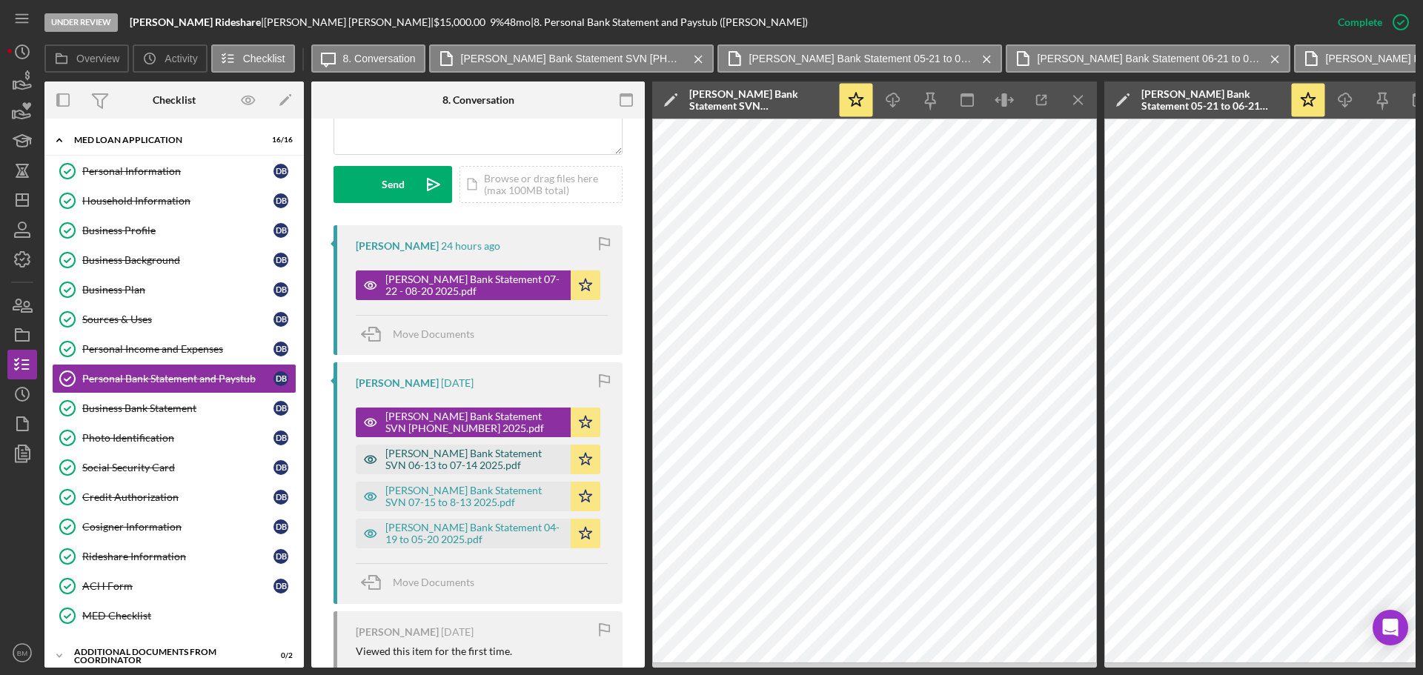
click at [518, 471] on div "[PERSON_NAME] Bank Statement SVN 06-13 to 07-14 2025.pdf" at bounding box center [474, 460] width 178 height 24
click at [526, 509] on div "[PERSON_NAME] Bank Statement SVN 07-15 to 8-13 2025.pdf" at bounding box center [474, 497] width 178 height 24
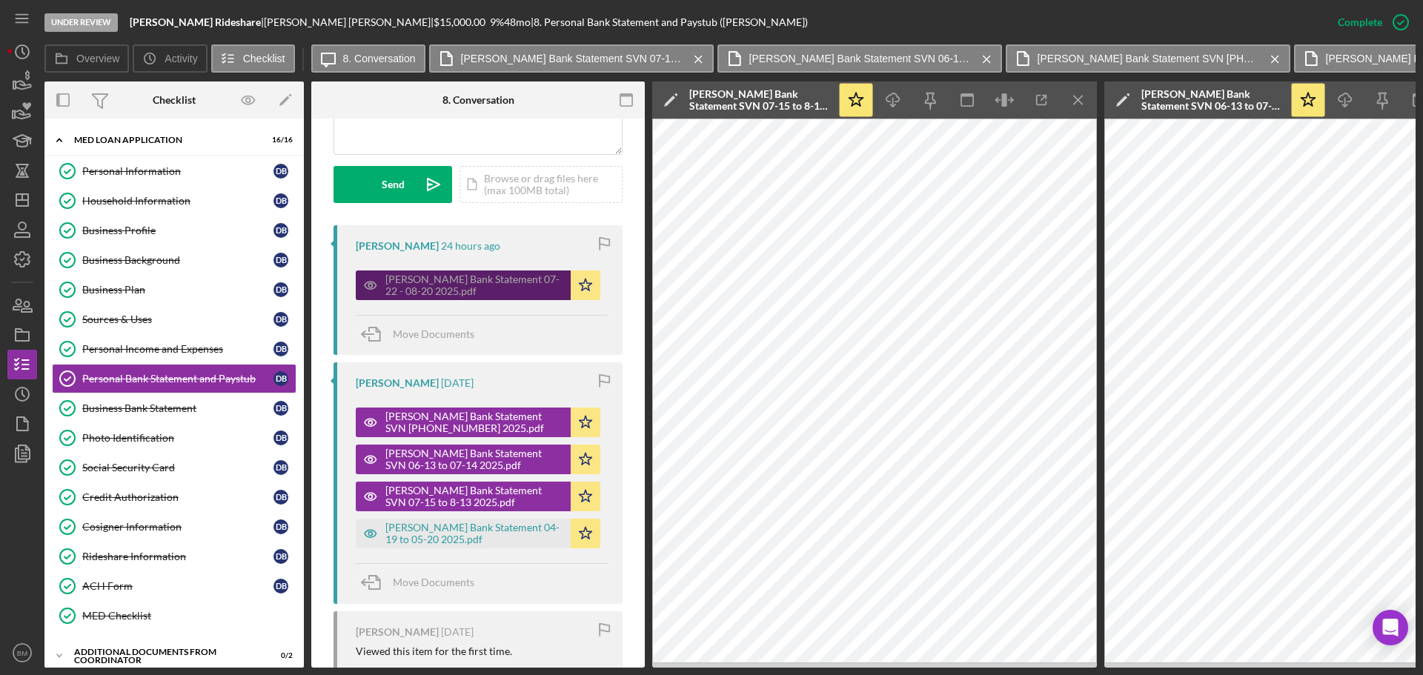
click at [493, 297] on div "[PERSON_NAME] Bank Statement 07-22 - 08-20 2025.pdf" at bounding box center [474, 286] width 178 height 24
click at [389, 353] on icon "button" at bounding box center [374, 334] width 37 height 37
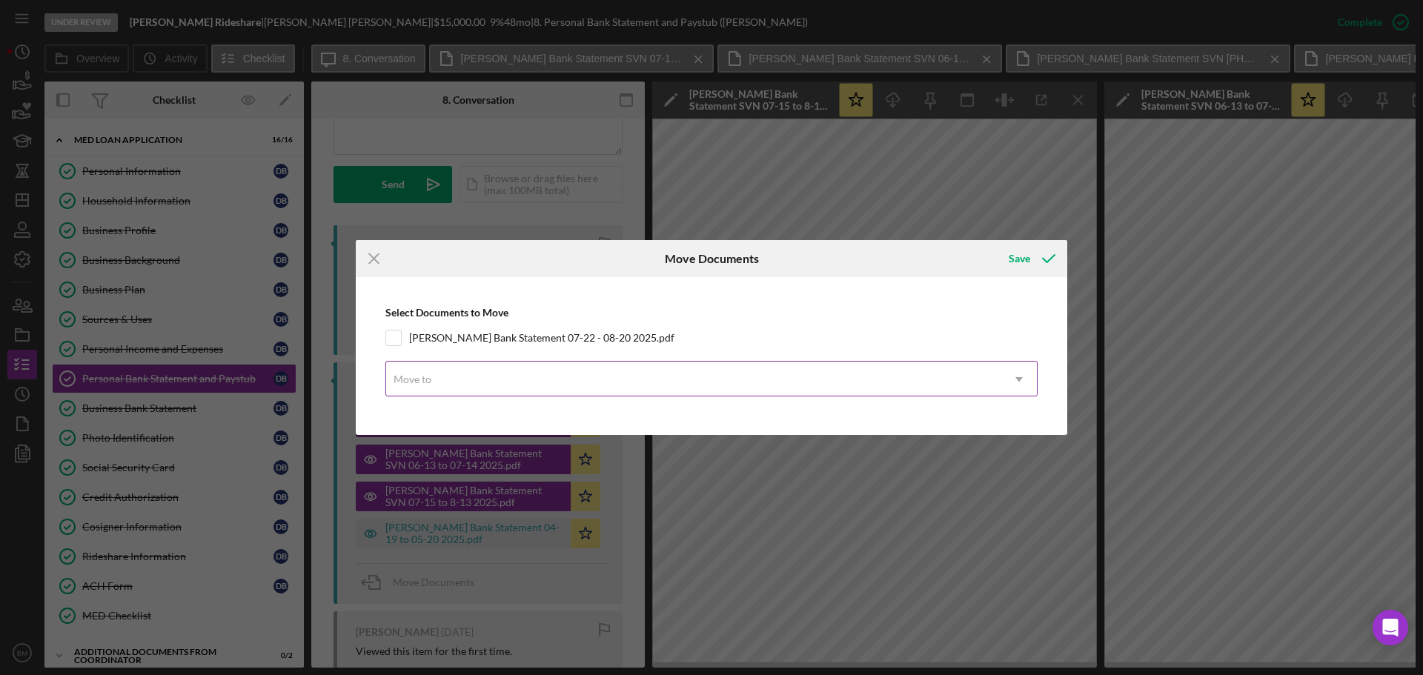
click at [437, 380] on div "Move to" at bounding box center [693, 380] width 615 height 34
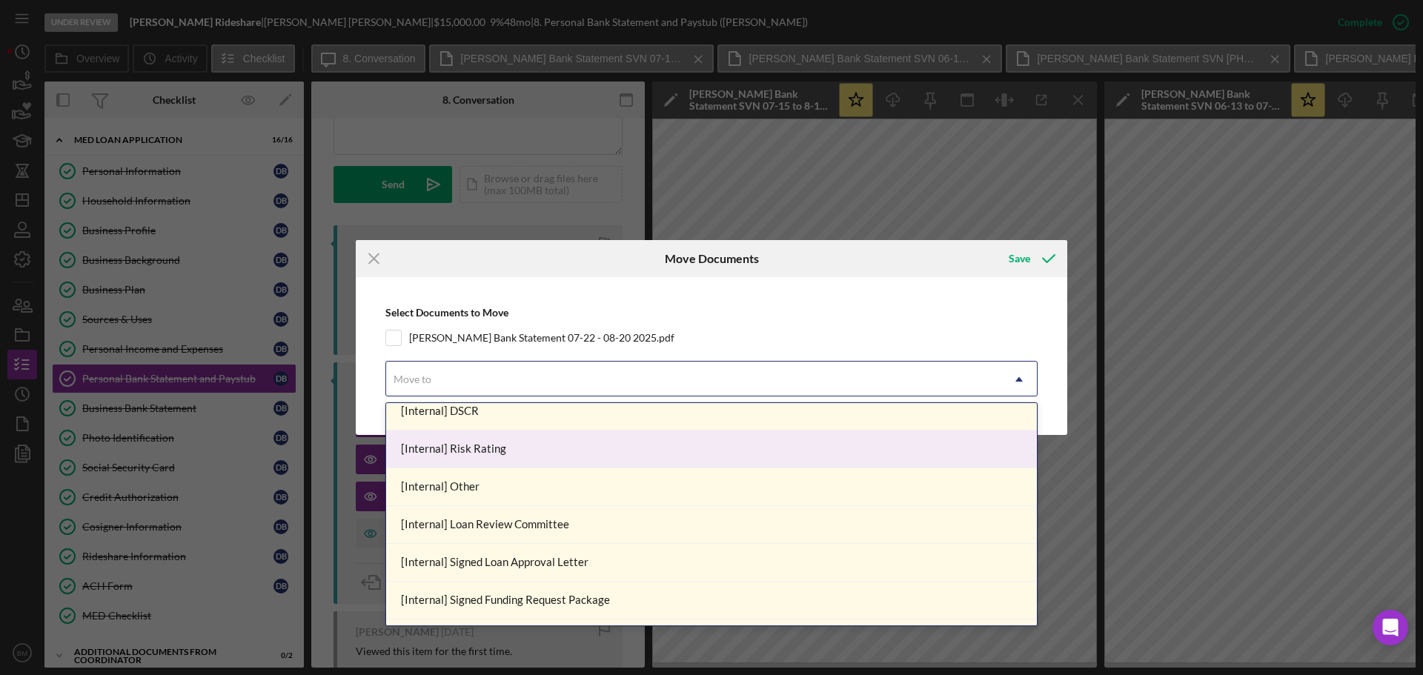
scroll to position [761, 0]
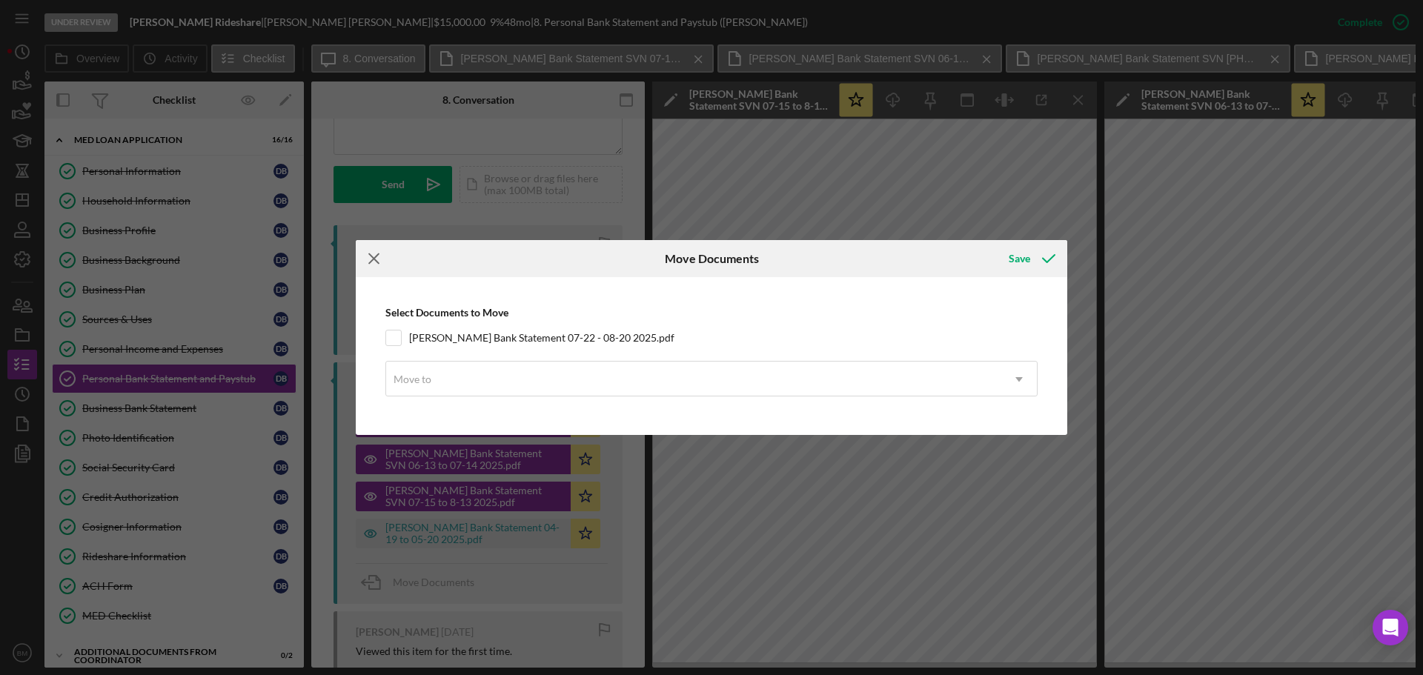
click at [371, 259] on icon "Icon/Menu Close" at bounding box center [374, 258] width 37 height 37
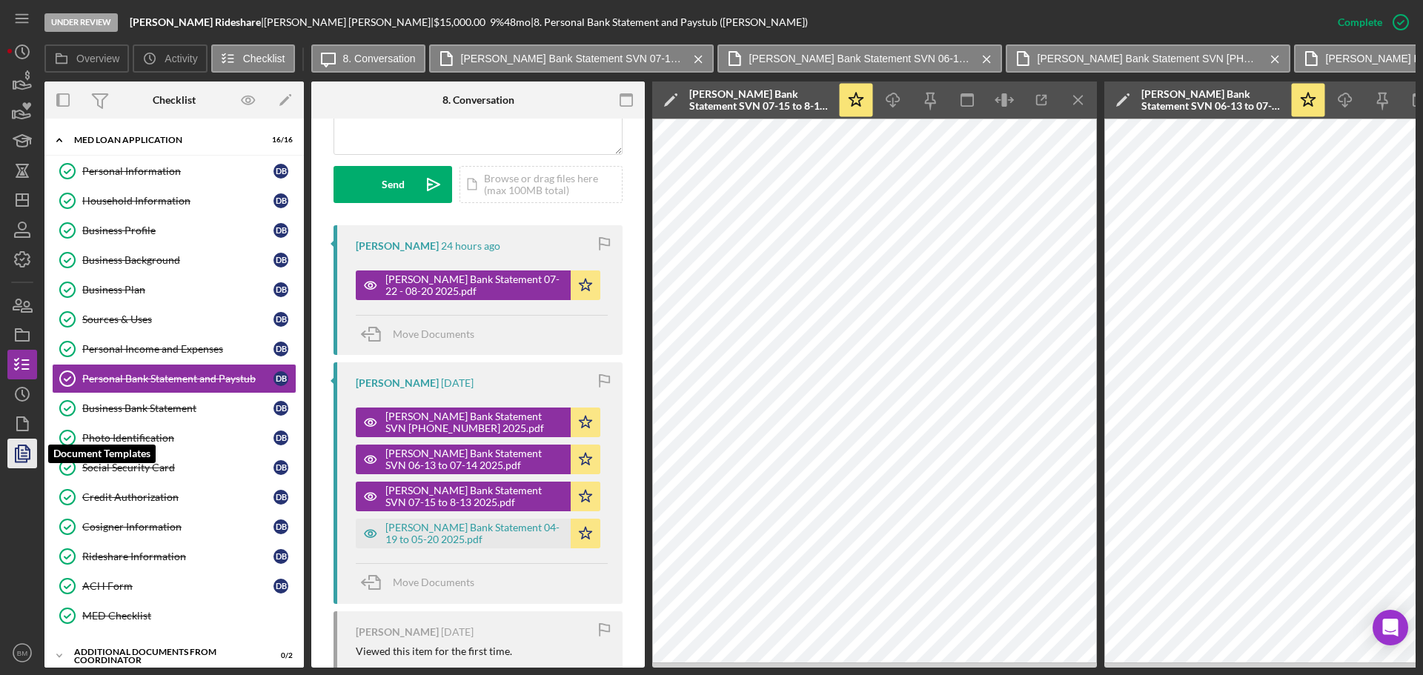
click at [27, 454] on icon "button" at bounding box center [22, 453] width 37 height 37
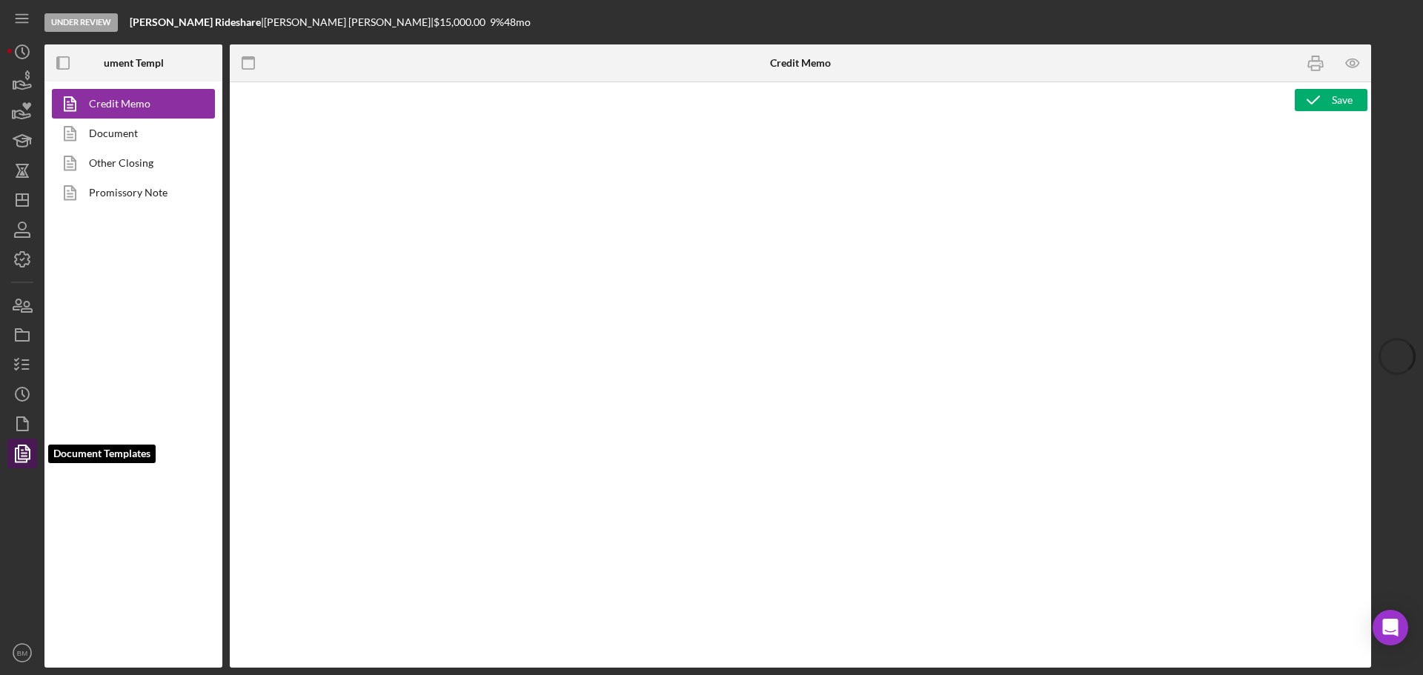
type textarea "<h2>Eligibility Documents Uploaded<img src="https://hiaseaf.org/wp-content/uplo…"
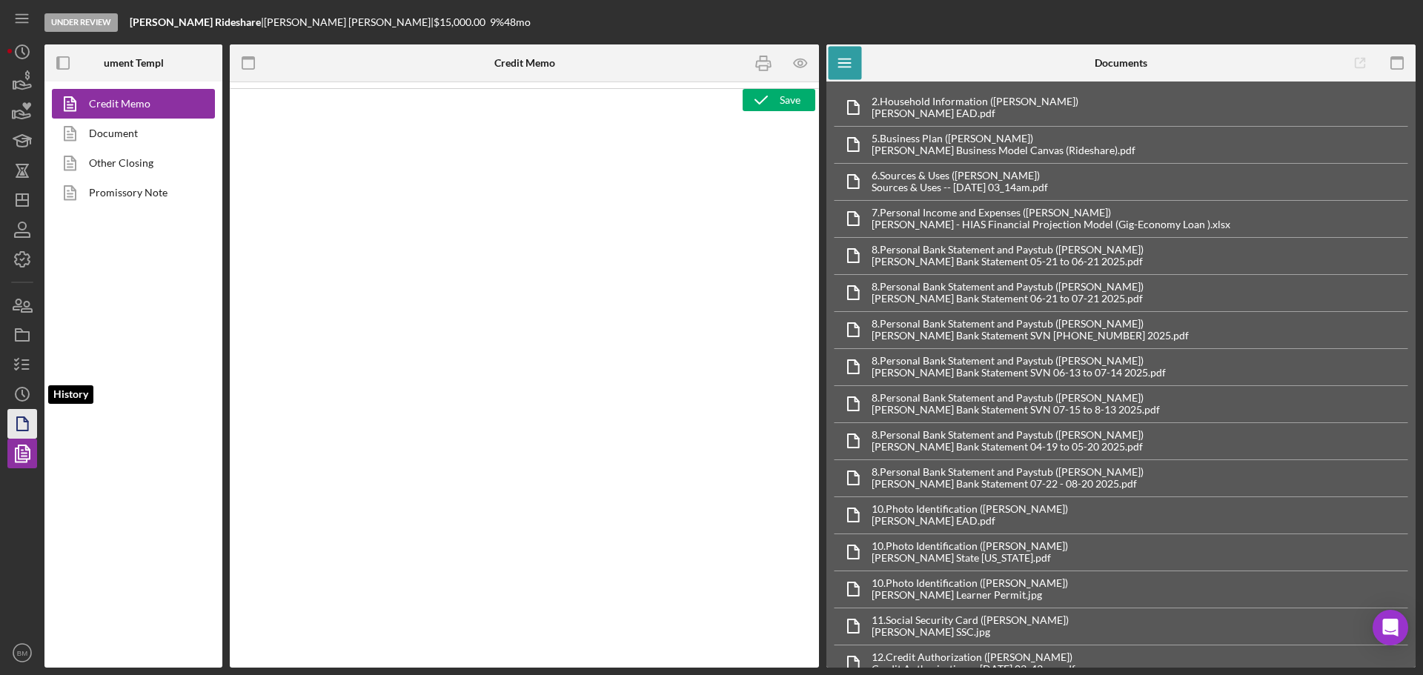
click at [16, 414] on icon "button" at bounding box center [22, 424] width 37 height 37
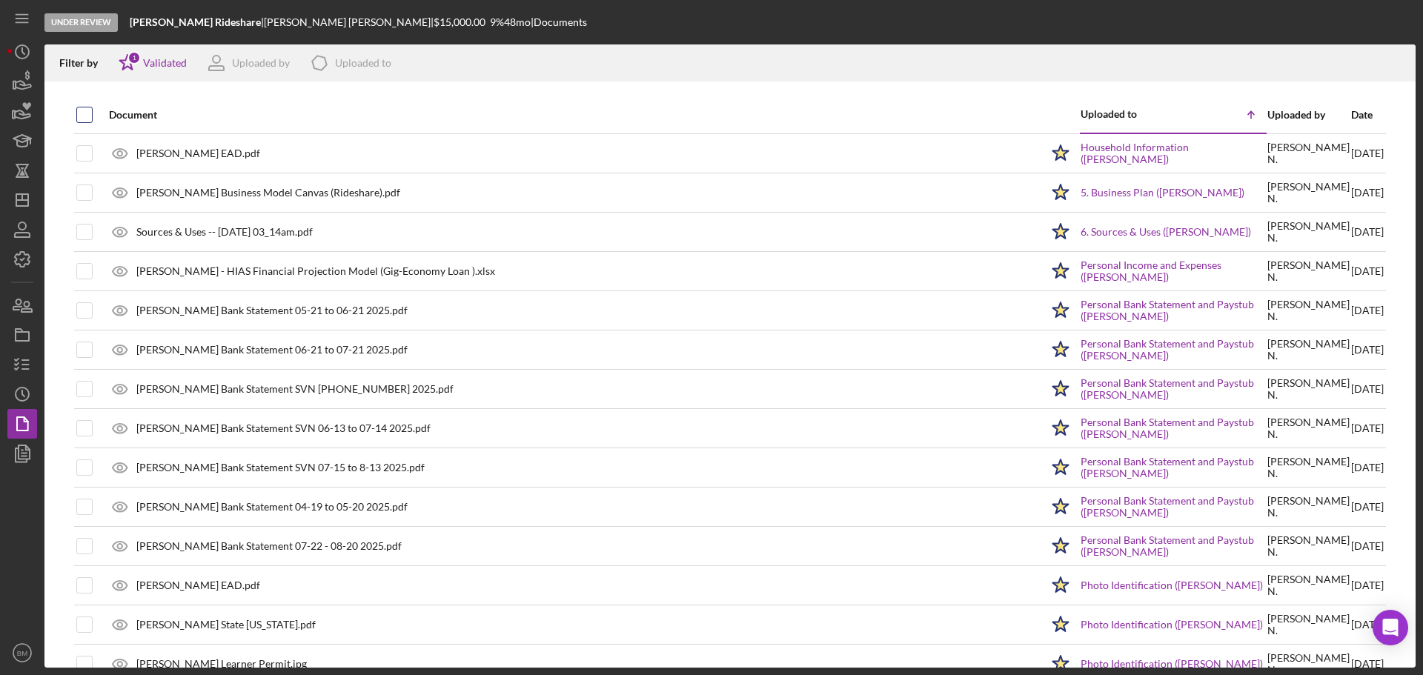
click at [86, 114] on input "checkbox" at bounding box center [84, 114] width 15 height 15
checkbox input "true"
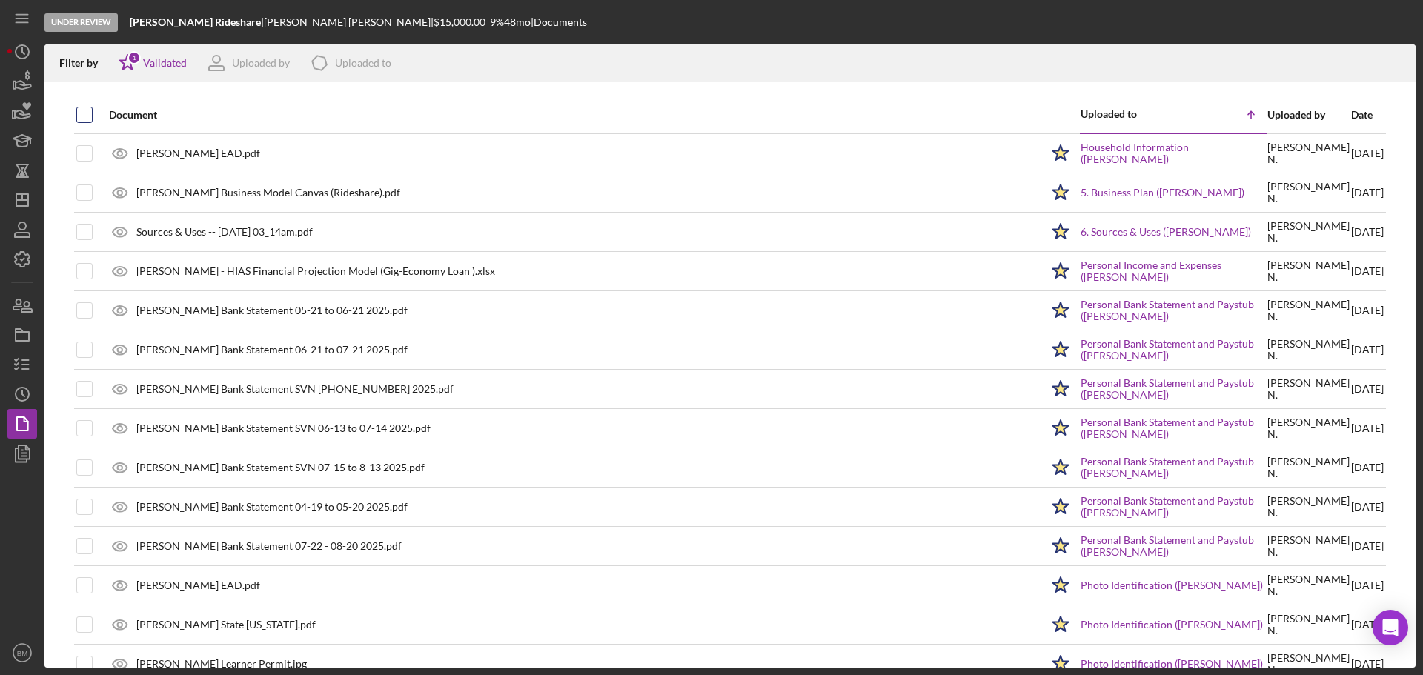
checkbox input "true"
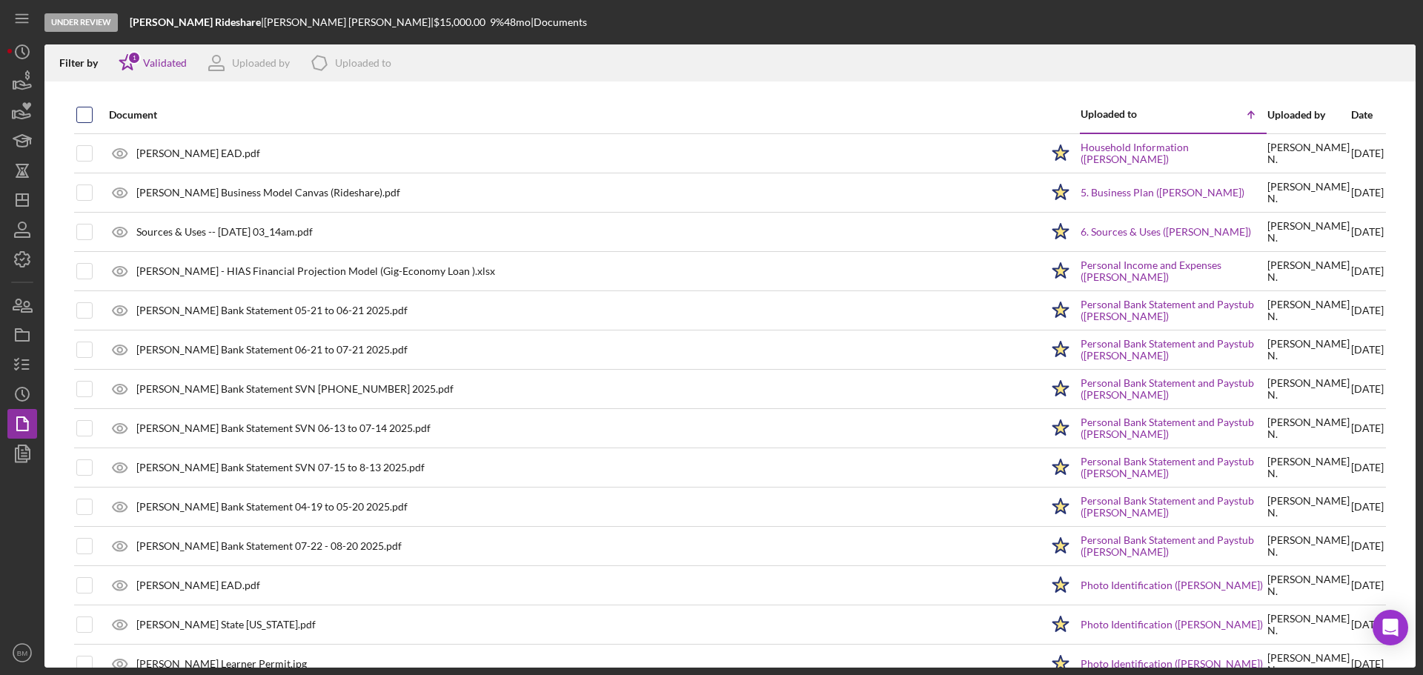
checkbox input "true"
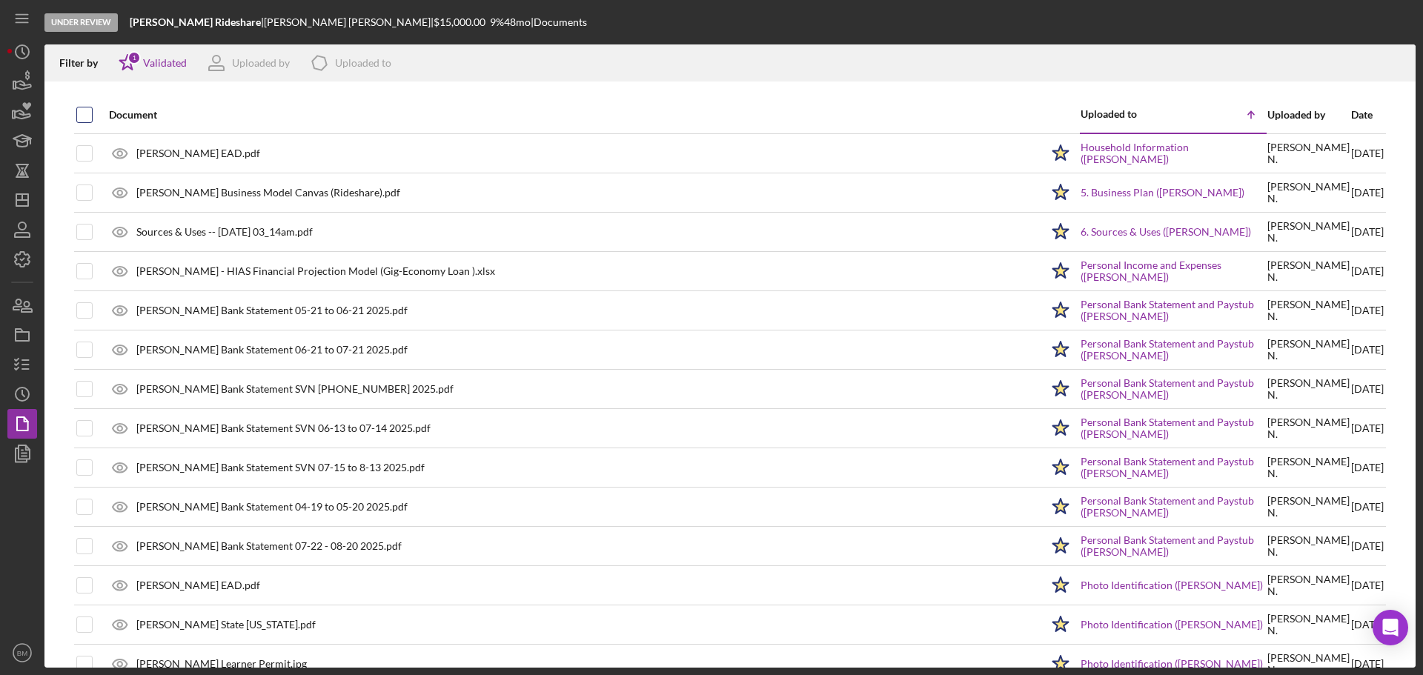
checkbox input "true"
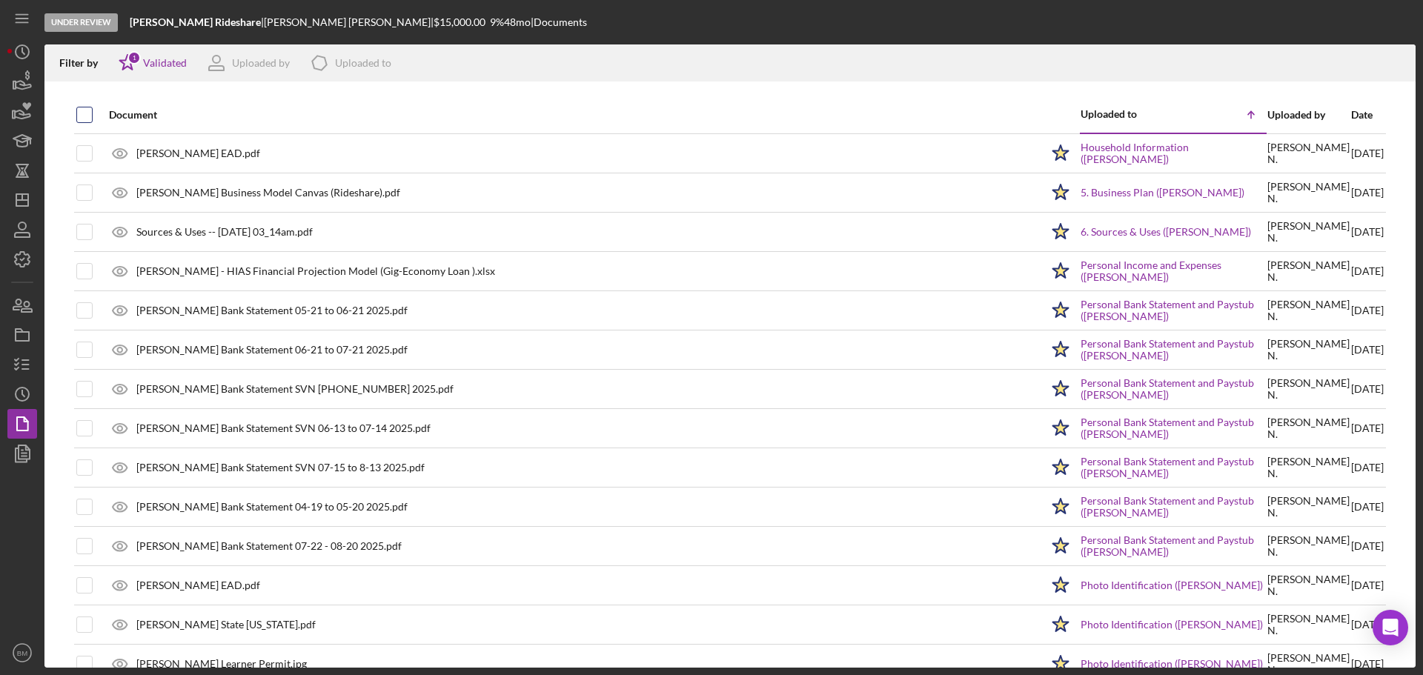
checkbox input "true"
click at [23, 363] on icon "button" at bounding box center [22, 364] width 37 height 37
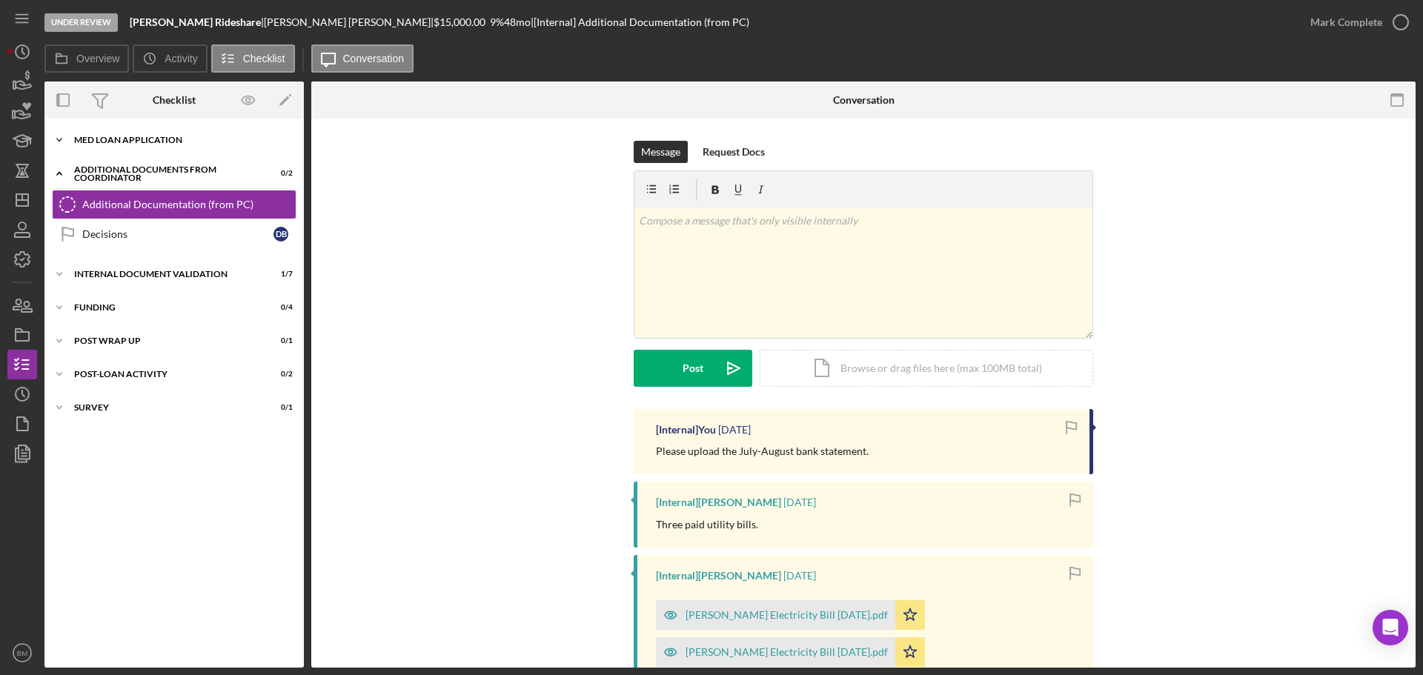
click at [135, 136] on div "MED Loan Application" at bounding box center [179, 140] width 211 height 9
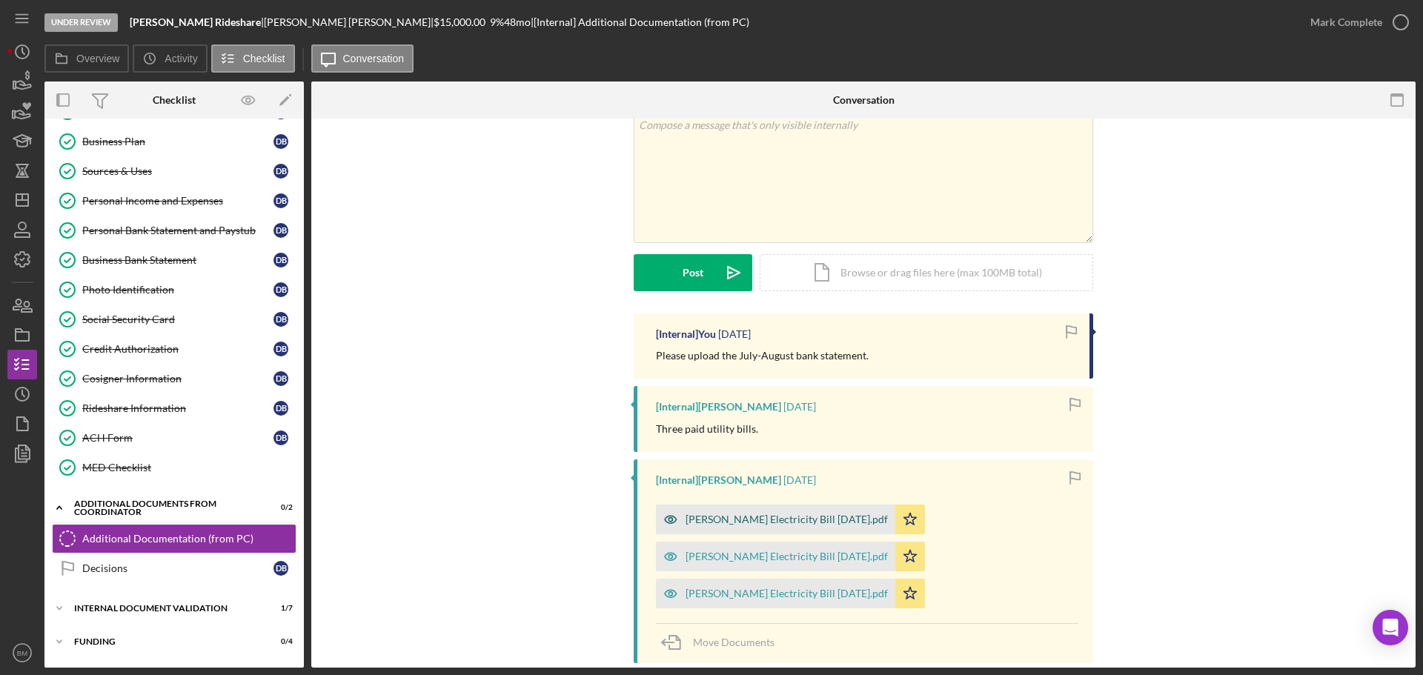
scroll to position [193, 0]
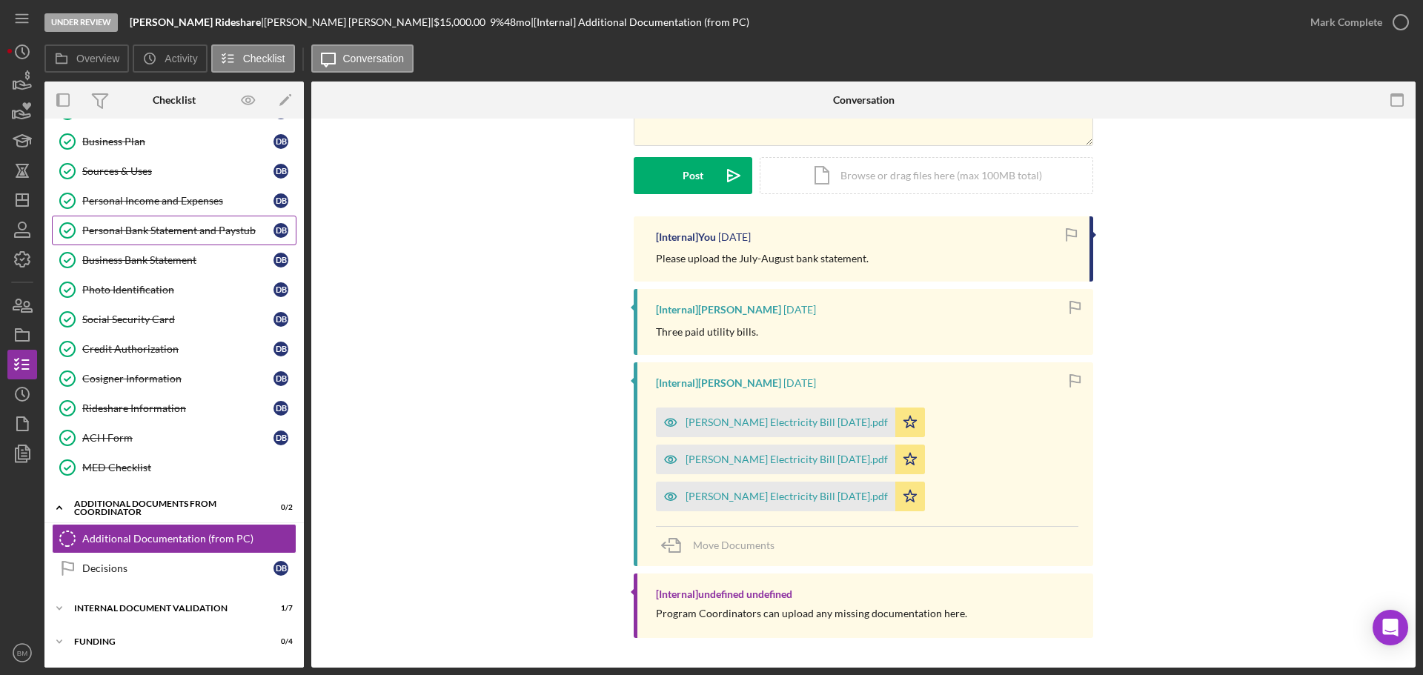
click at [157, 226] on div "Personal Bank Statement and Paystub" at bounding box center [177, 231] width 191 height 12
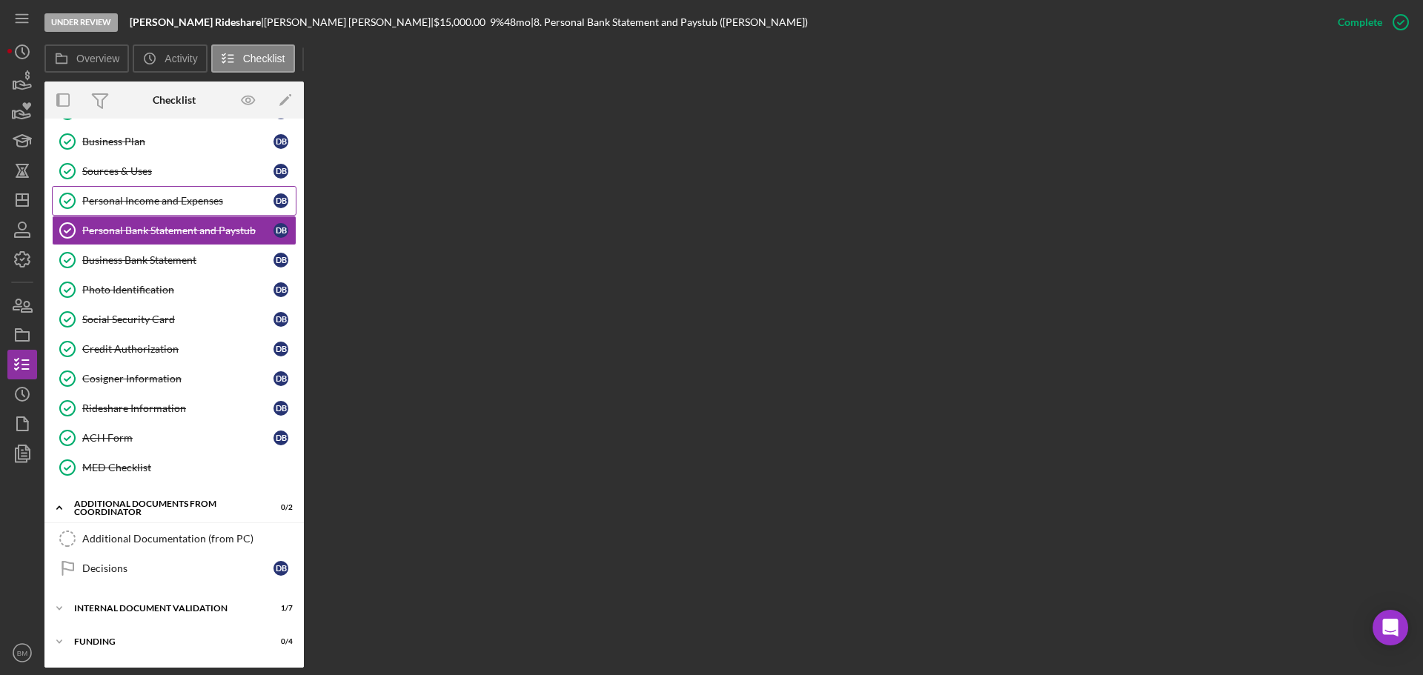
click at [162, 199] on div "Personal Income and Expenses" at bounding box center [177, 201] width 191 height 12
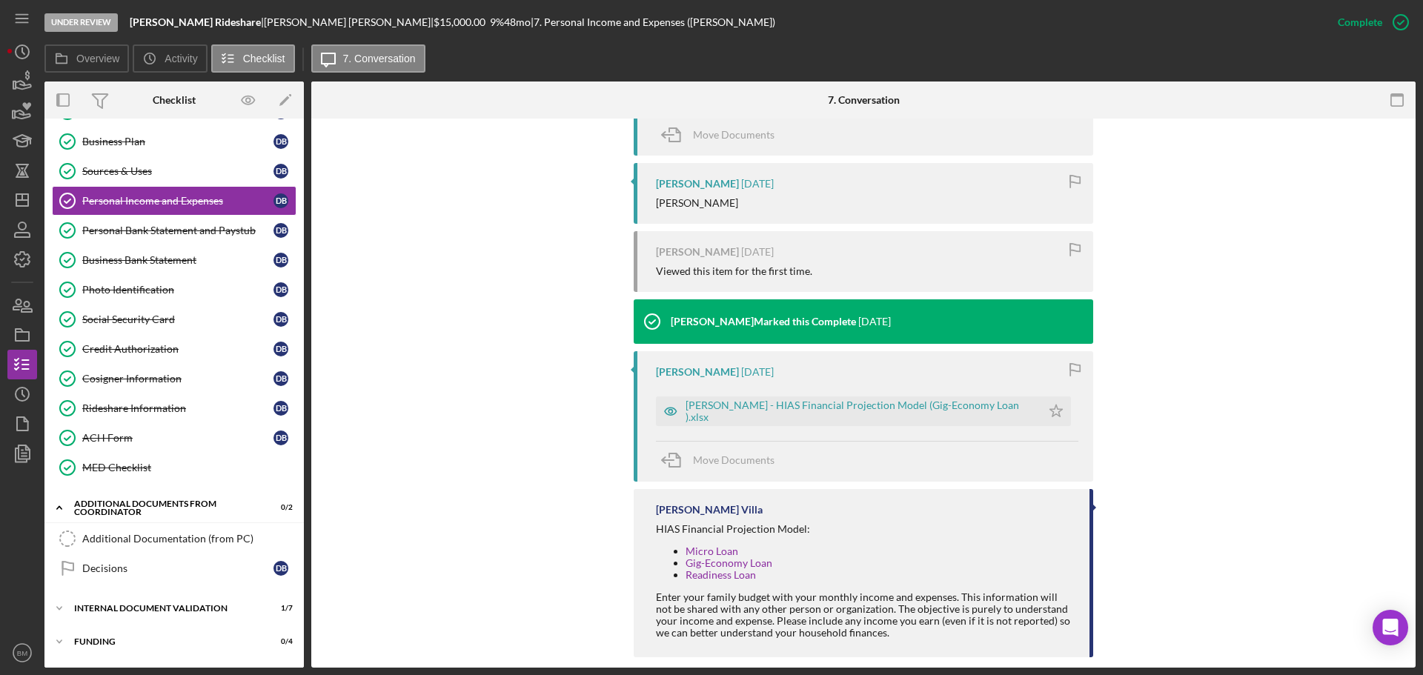
scroll to position [458, 0]
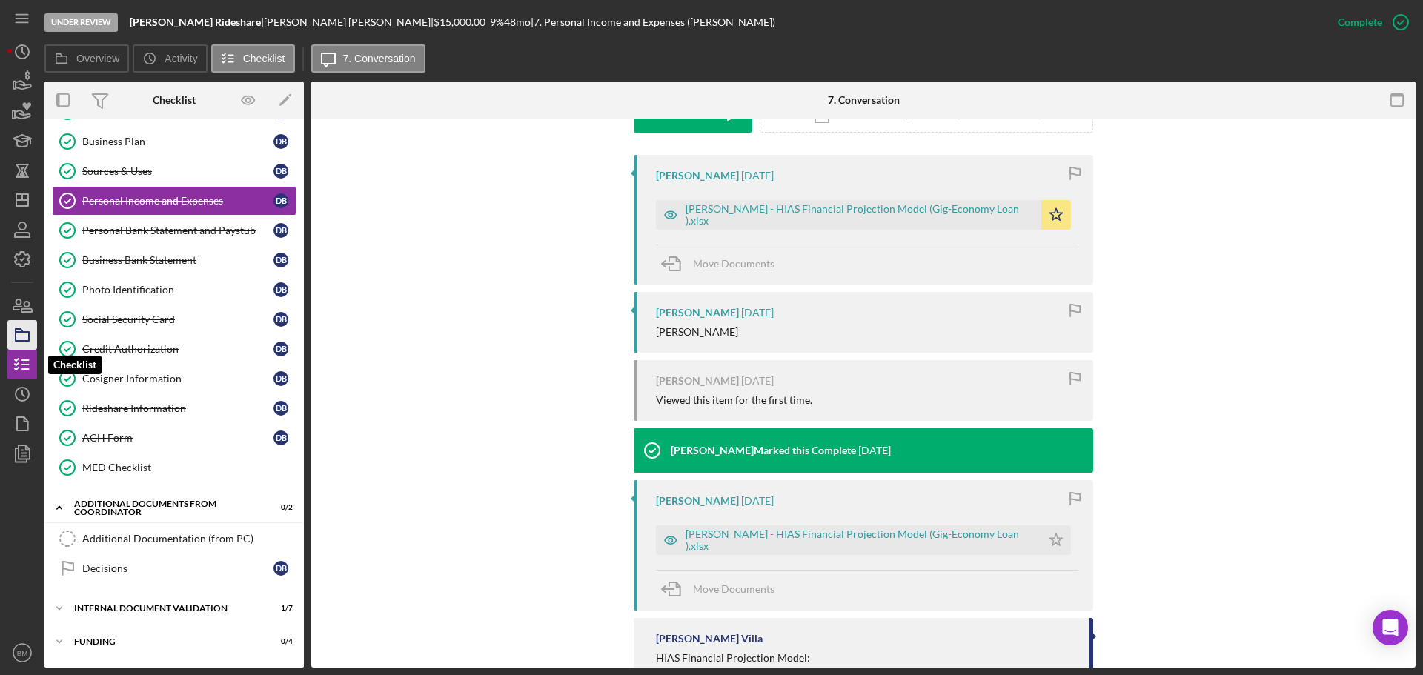
click at [30, 337] on icon "button" at bounding box center [22, 335] width 37 height 37
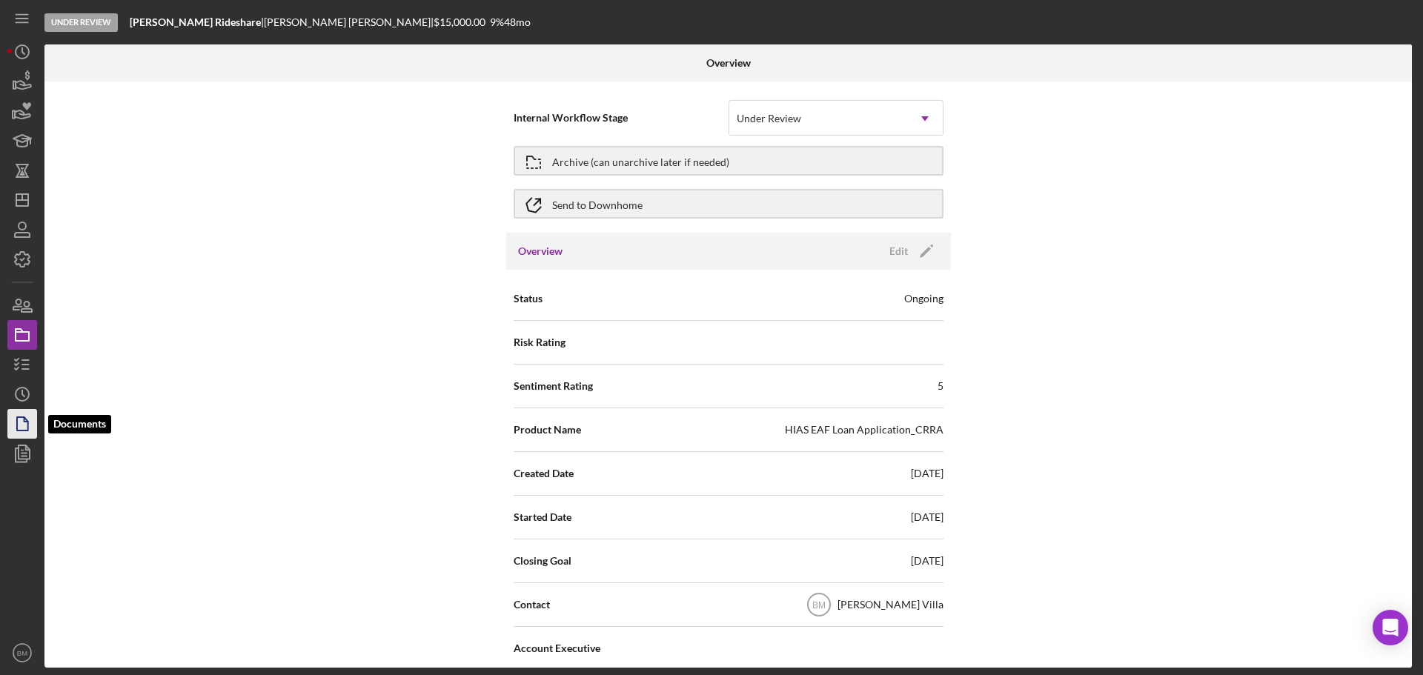
click at [20, 416] on icon "button" at bounding box center [22, 424] width 37 height 37
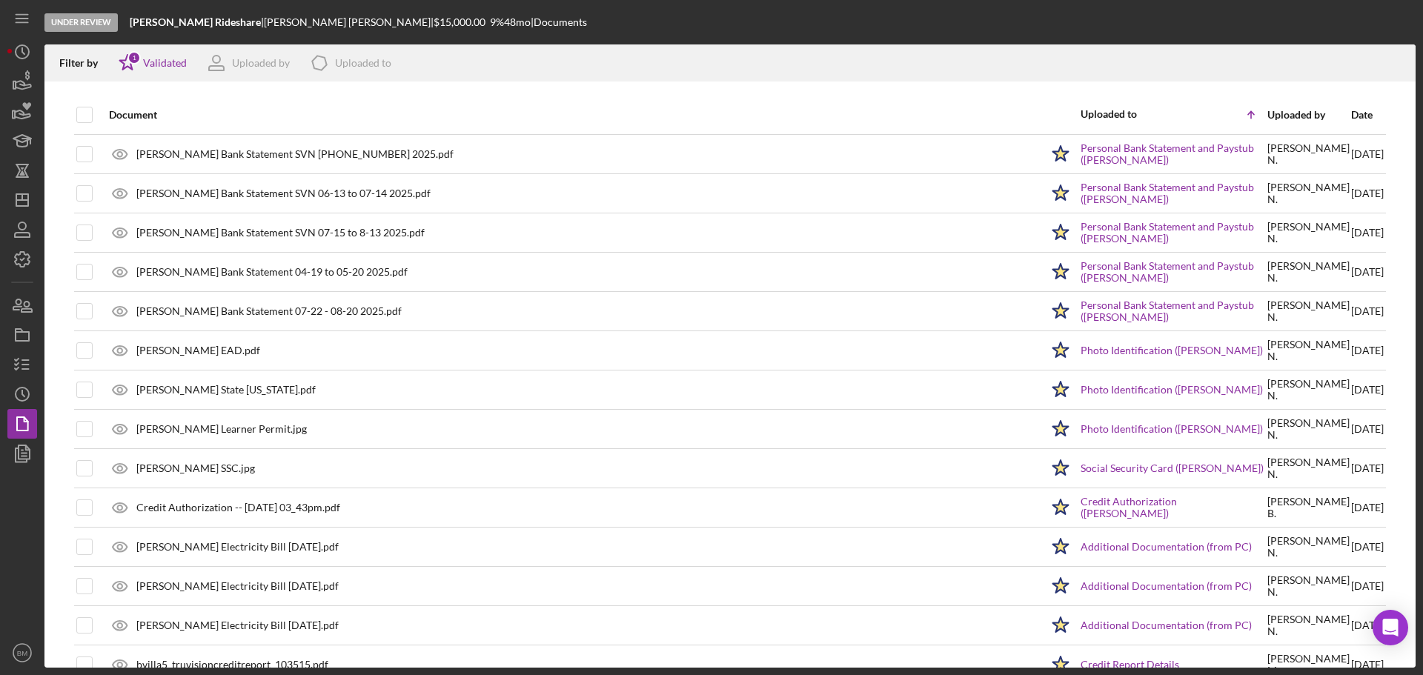
scroll to position [267, 0]
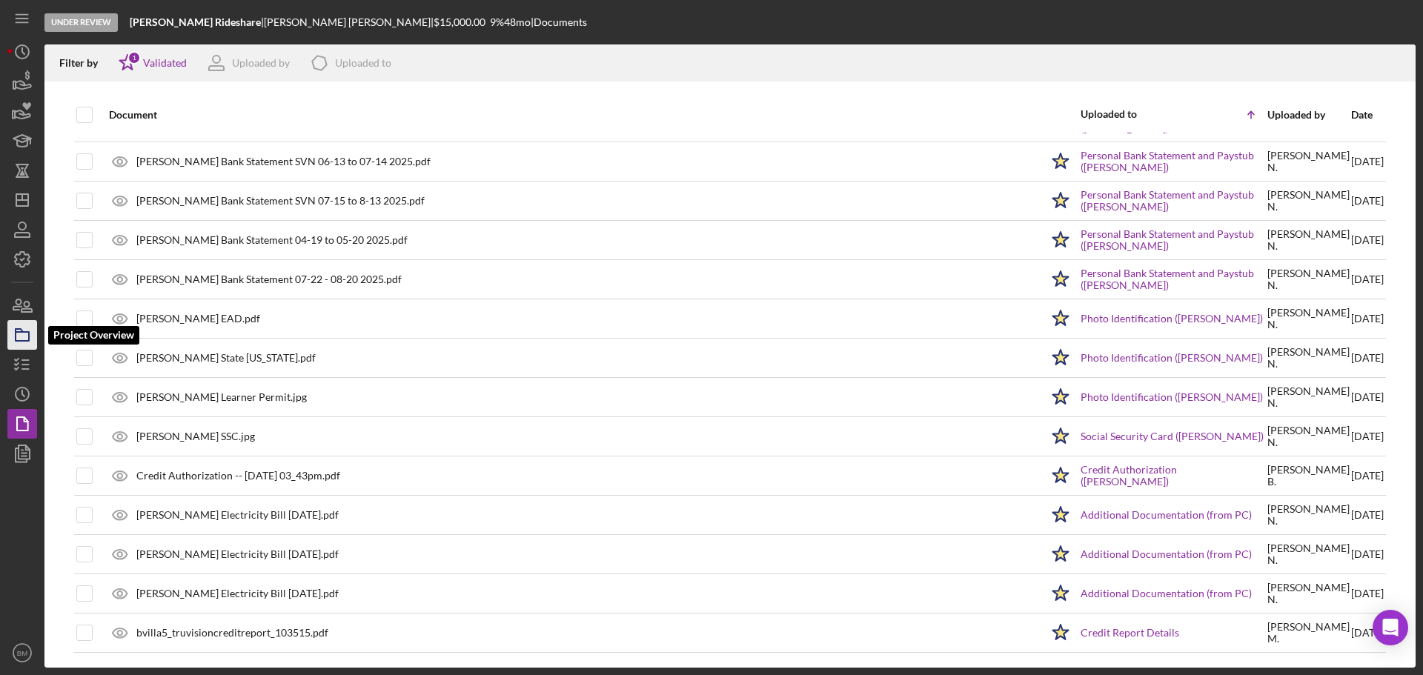
click at [22, 341] on rect "button" at bounding box center [22, 336] width 13 height 9
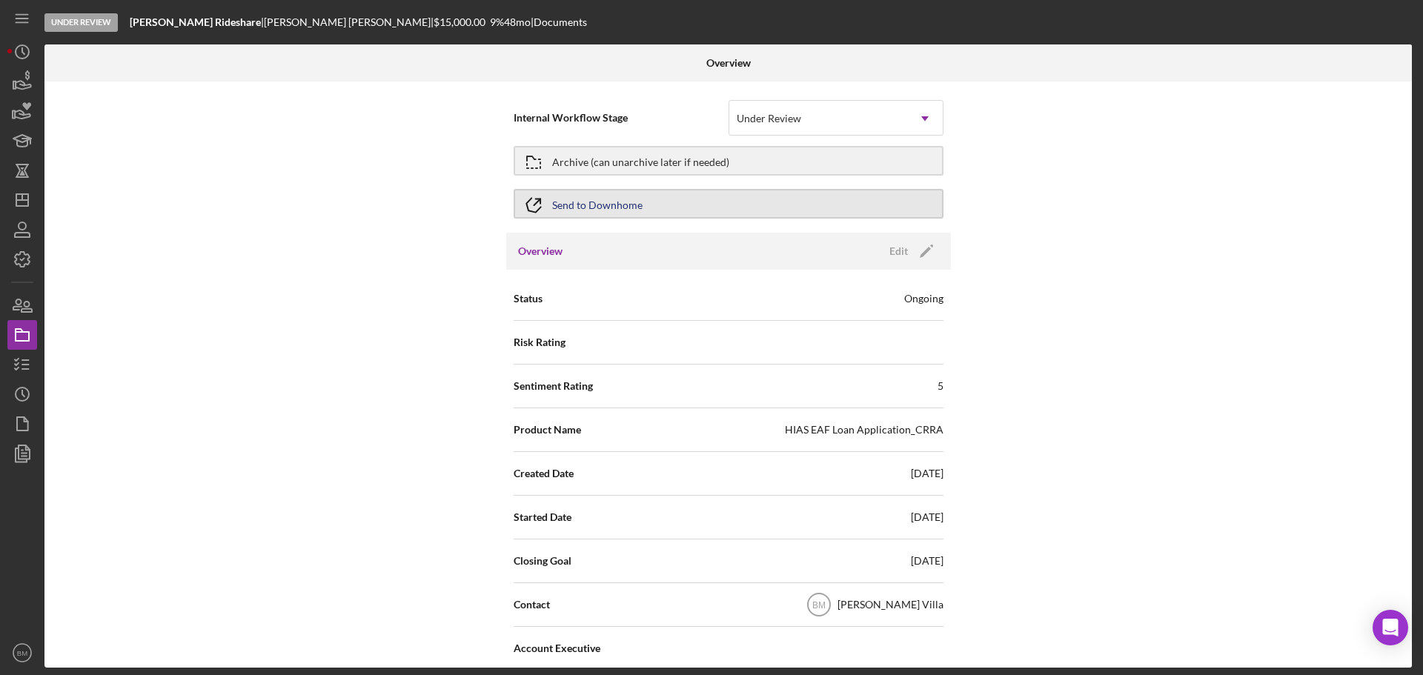
click at [845, 207] on button "Send to Downhome" at bounding box center [729, 204] width 430 height 30
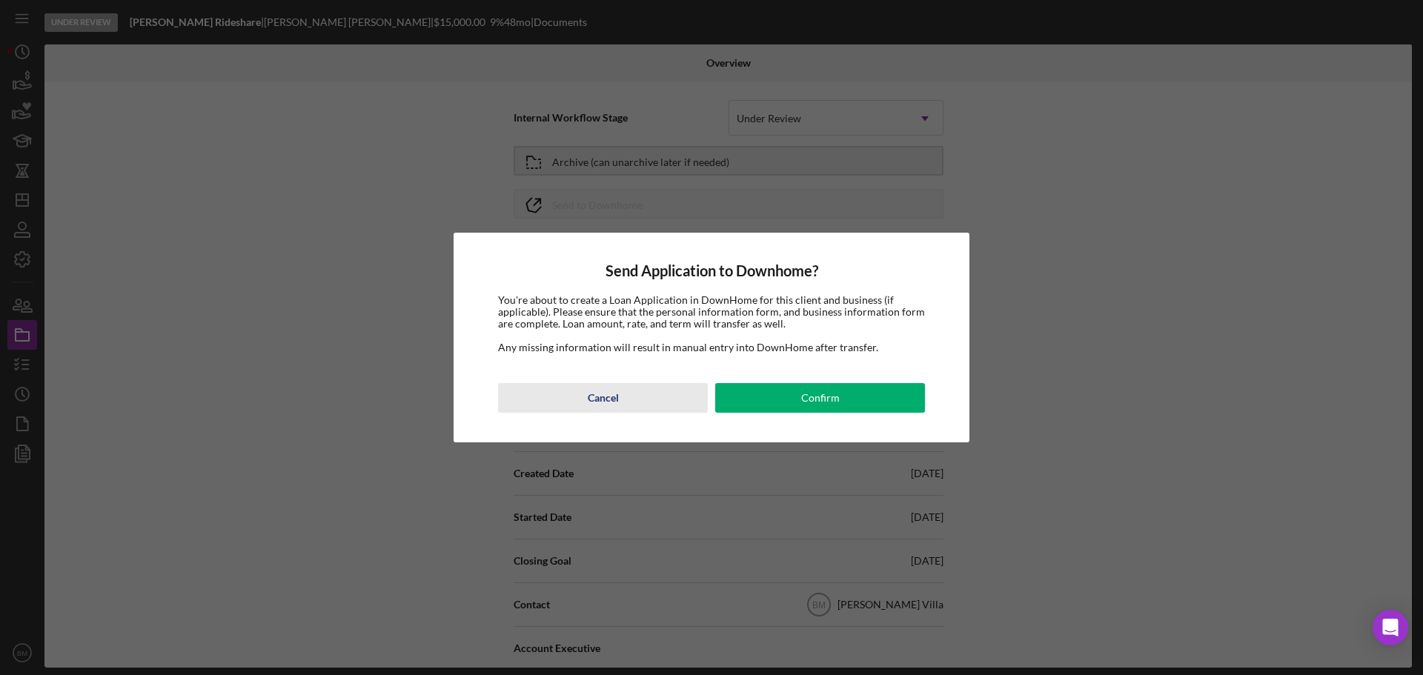
click at [631, 407] on button "Cancel" at bounding box center [603, 398] width 210 height 30
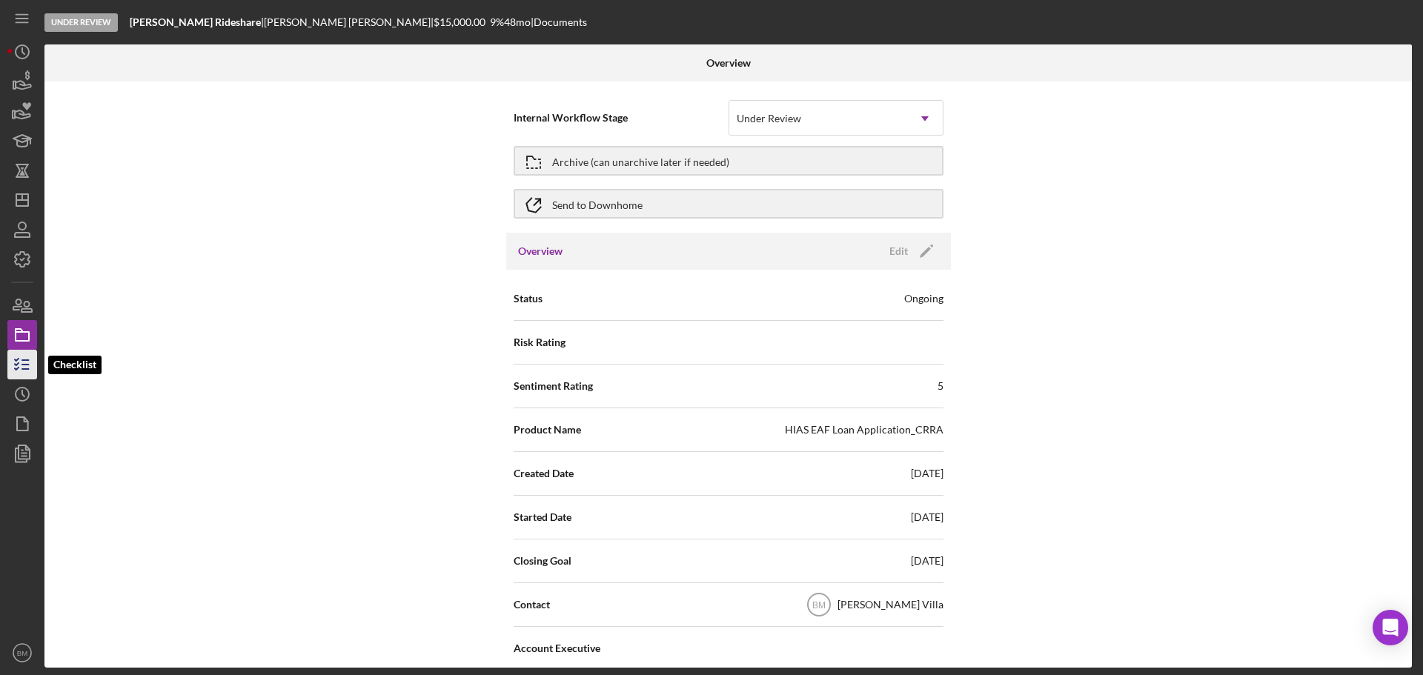
click at [21, 371] on icon "button" at bounding box center [22, 364] width 37 height 37
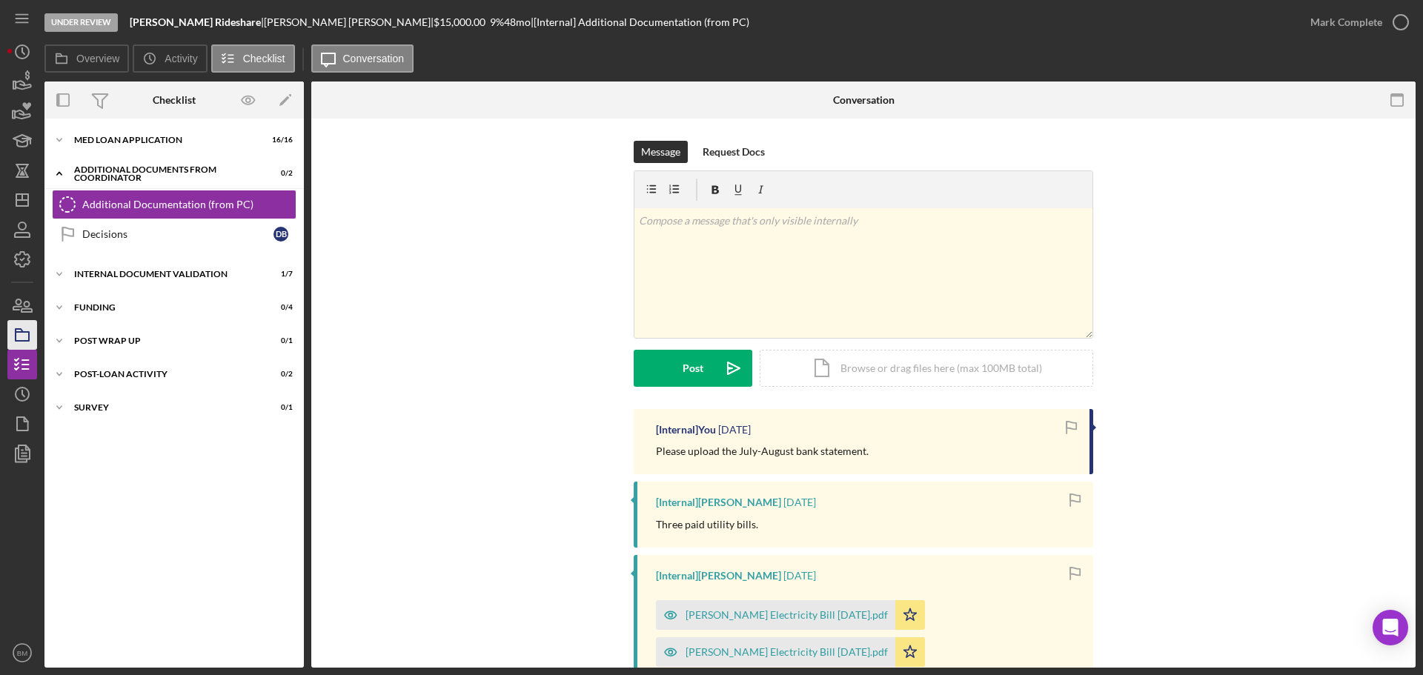
click at [19, 346] on icon "button" at bounding box center [22, 335] width 37 height 37
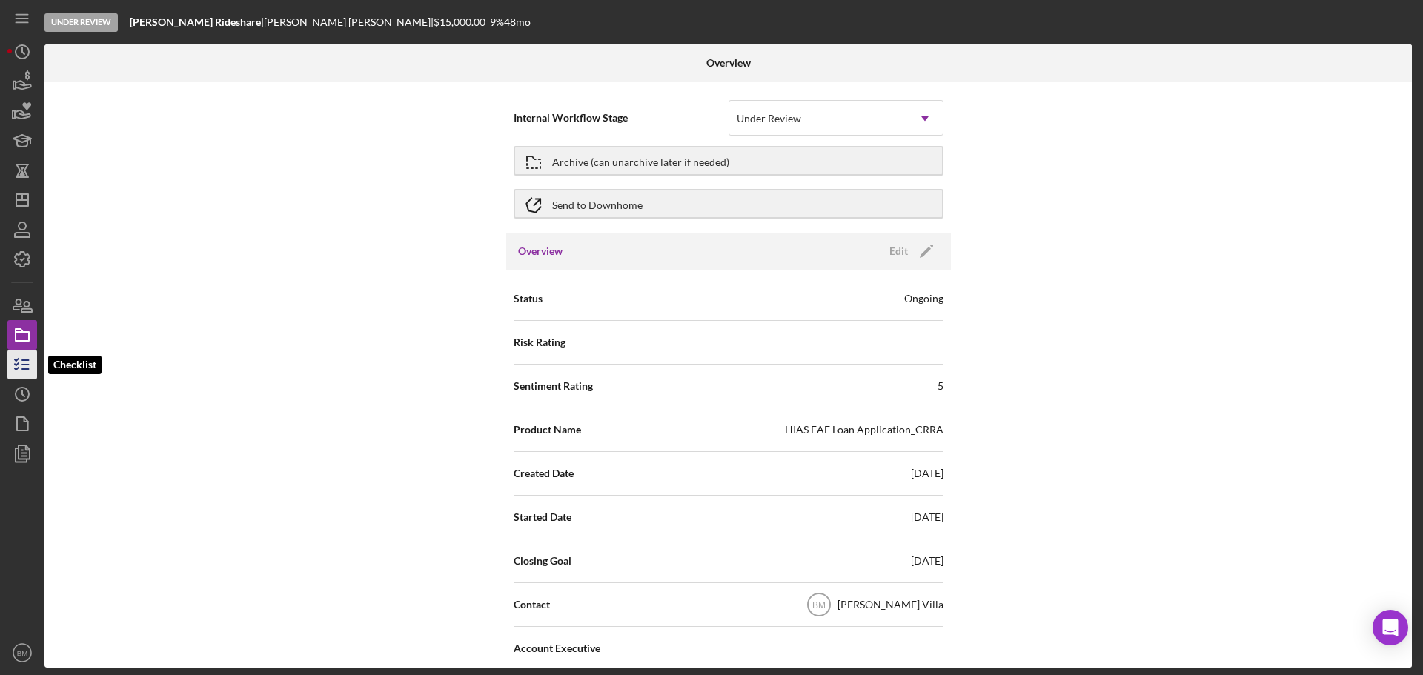
click at [13, 360] on icon "button" at bounding box center [22, 364] width 37 height 37
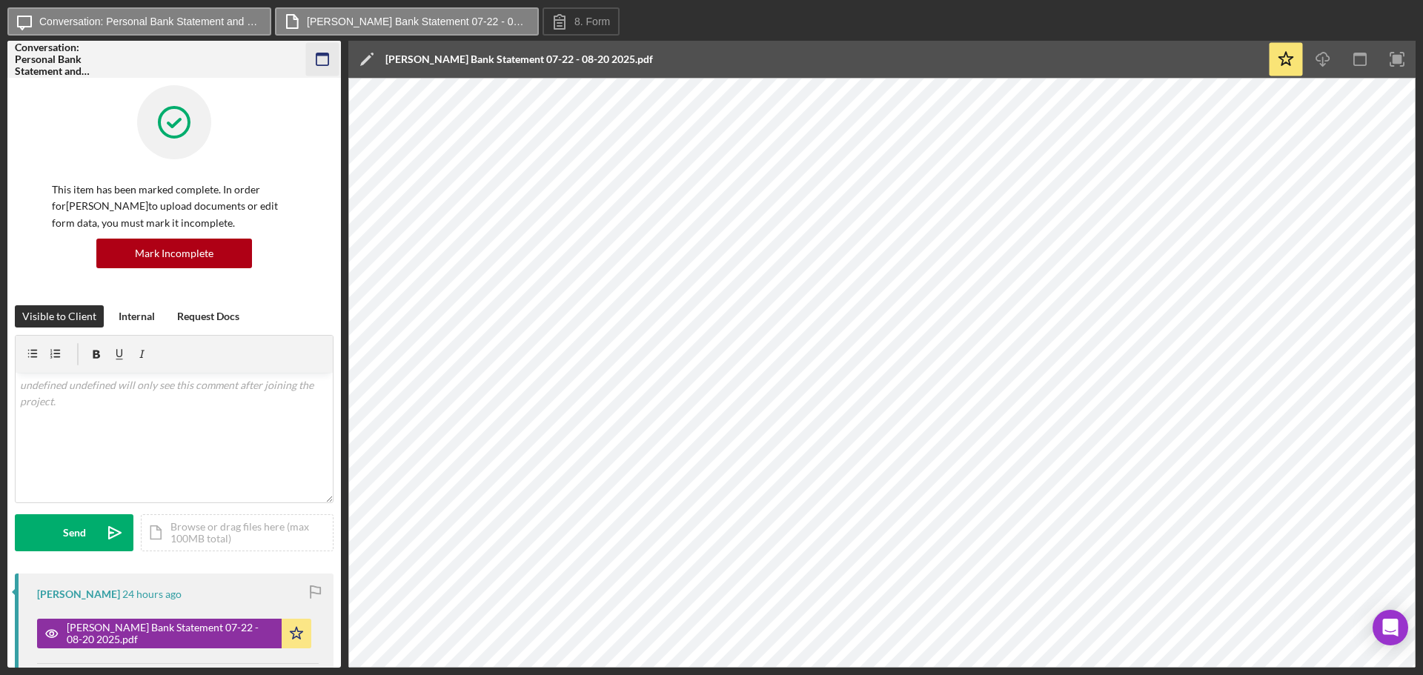
click at [311, 56] on icon "button" at bounding box center [322, 59] width 33 height 33
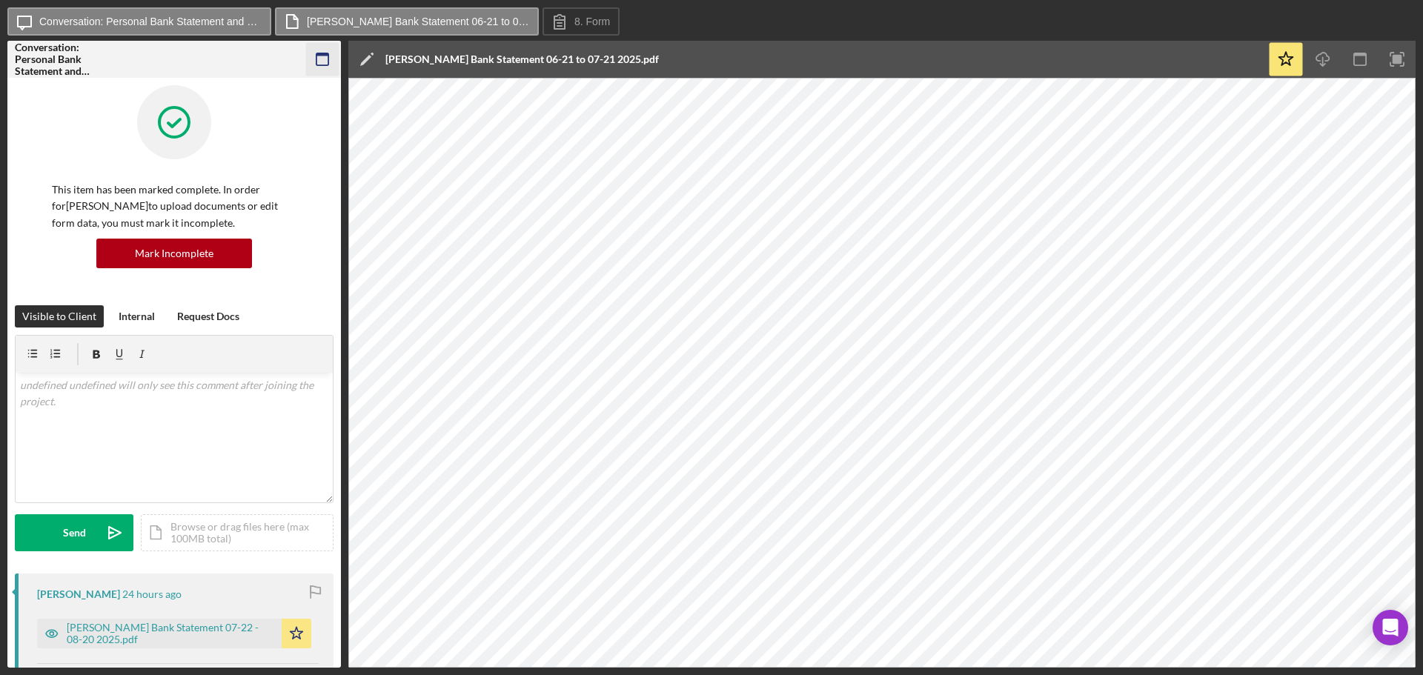
click at [322, 56] on rect "button" at bounding box center [323, 54] width 12 height 3
click at [320, 64] on icon "button" at bounding box center [322, 59] width 33 height 33
